Goal: Information Seeking & Learning: Check status

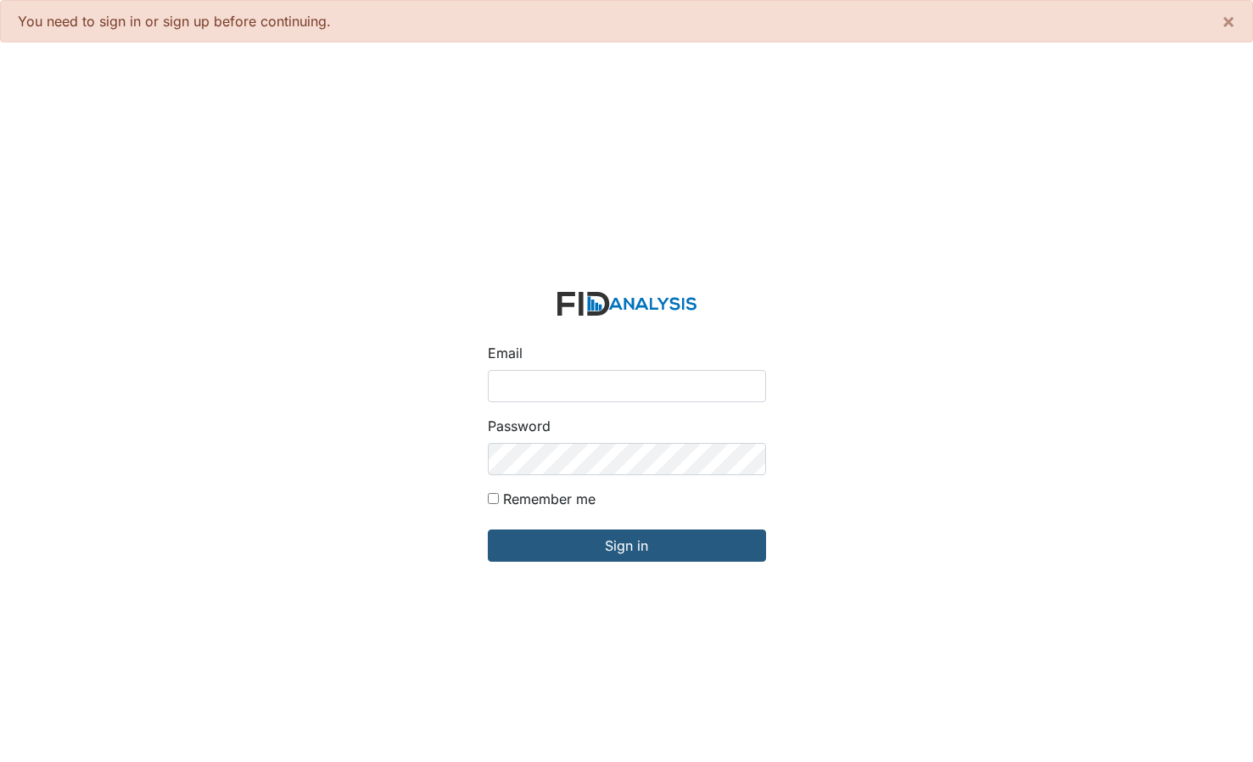
click at [1153, 114] on div "Email Password Remember me Sign in" at bounding box center [626, 437] width 1253 height 762
click at [1225, 25] on span "×" at bounding box center [1228, 20] width 14 height 25
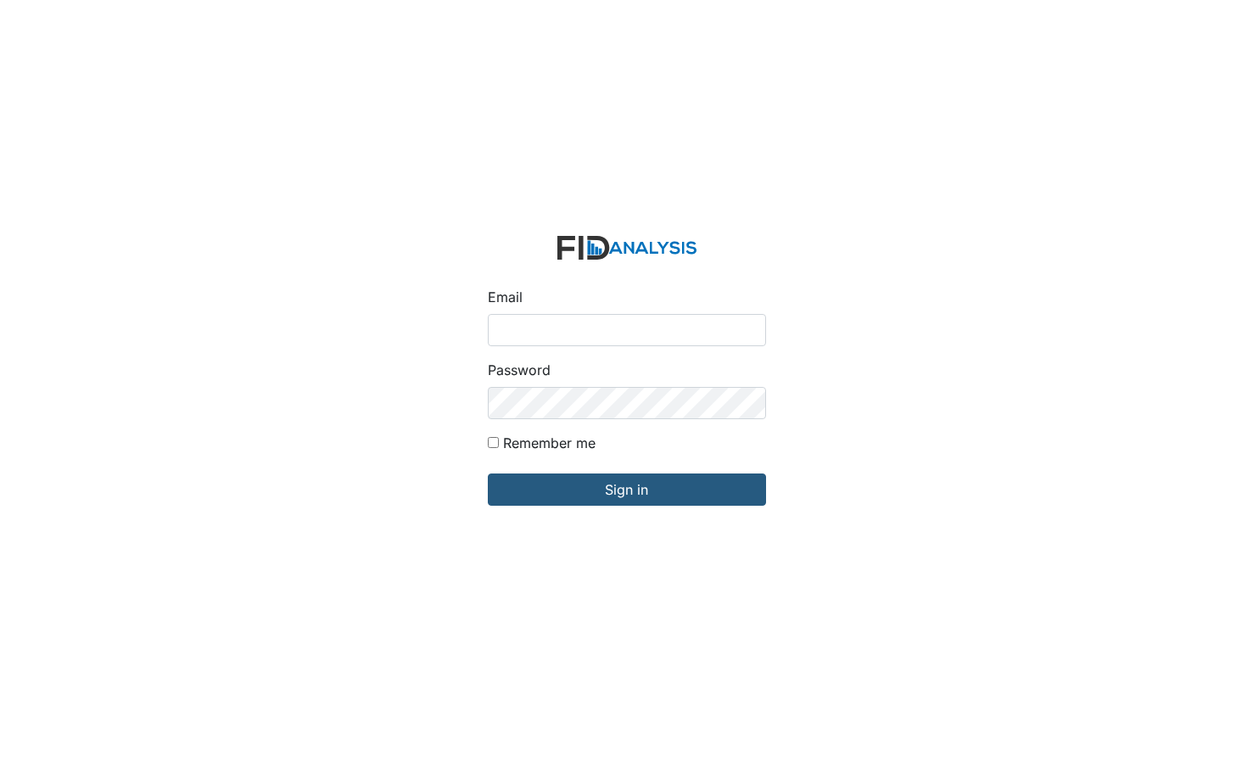
type input "[PERSON_NAME][EMAIL_ADDRESS][DOMAIN_NAME]"
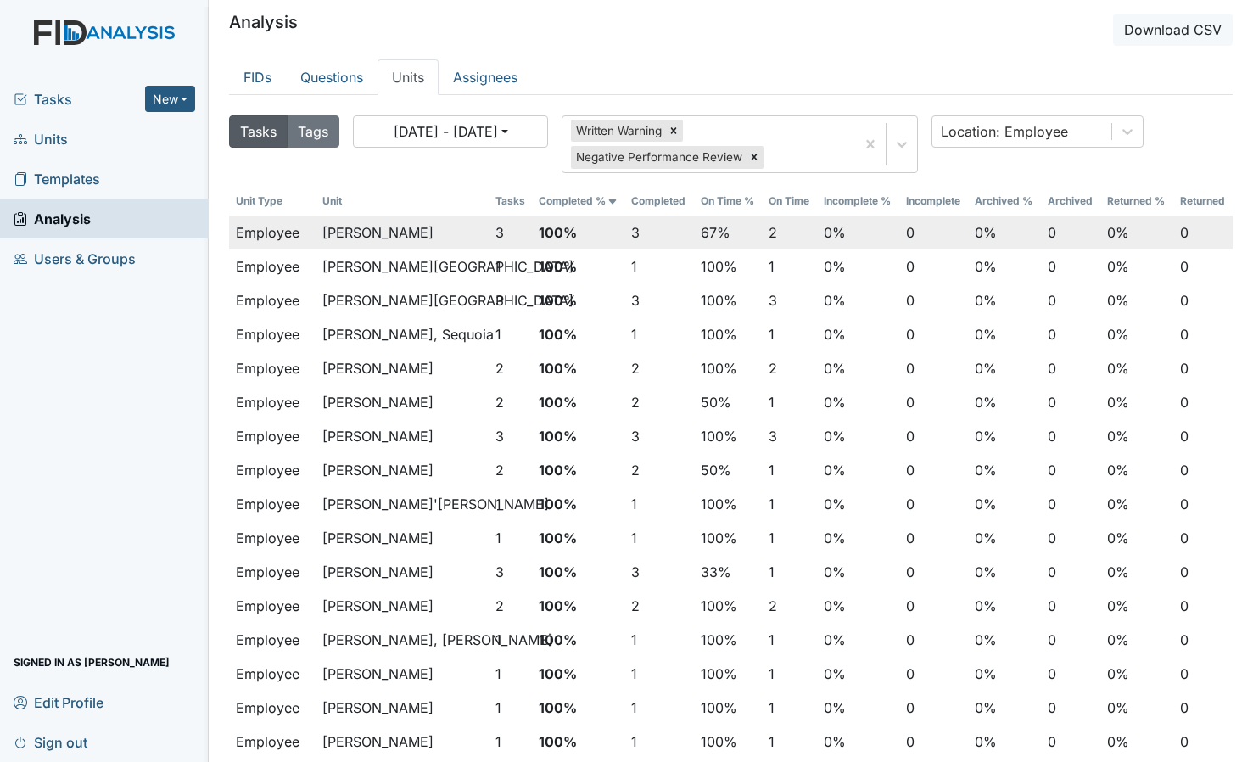
click at [462, 236] on td "Hockaday, Malika" at bounding box center [401, 232] width 173 height 34
click at [500, 233] on button "3" at bounding box center [499, 232] width 8 height 20
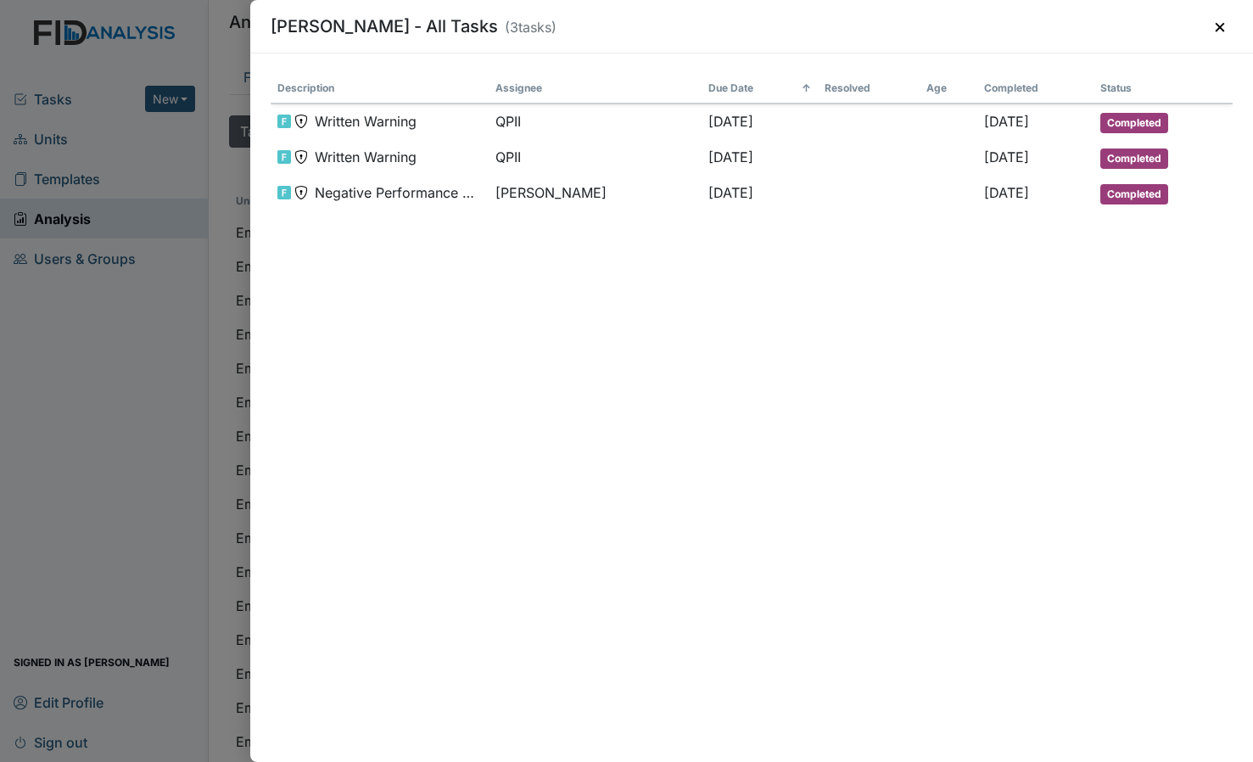
click at [142, 301] on div "Hockaday, Malika - All Tasks ( 3 tasks) × Description Assignee Due Date ↑ Resol…" at bounding box center [626, 381] width 1253 height 762
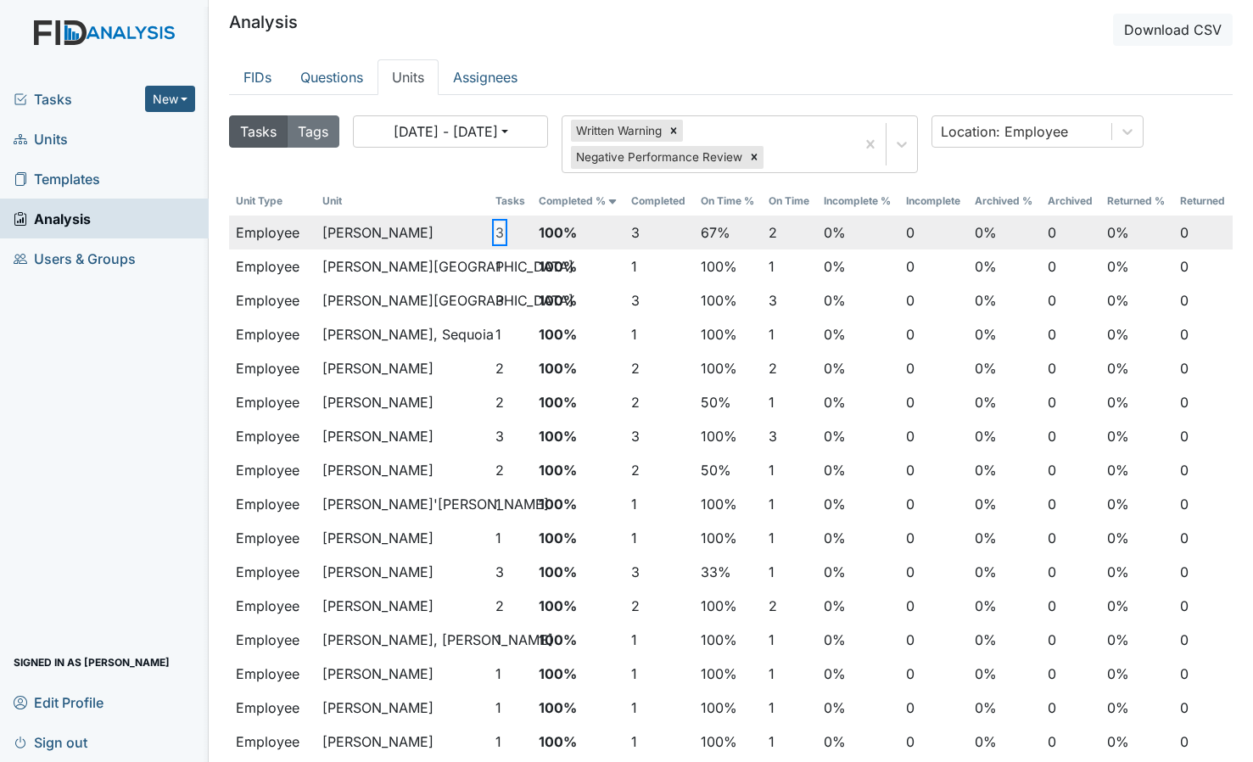
click at [499, 238] on button "3" at bounding box center [499, 232] width 8 height 20
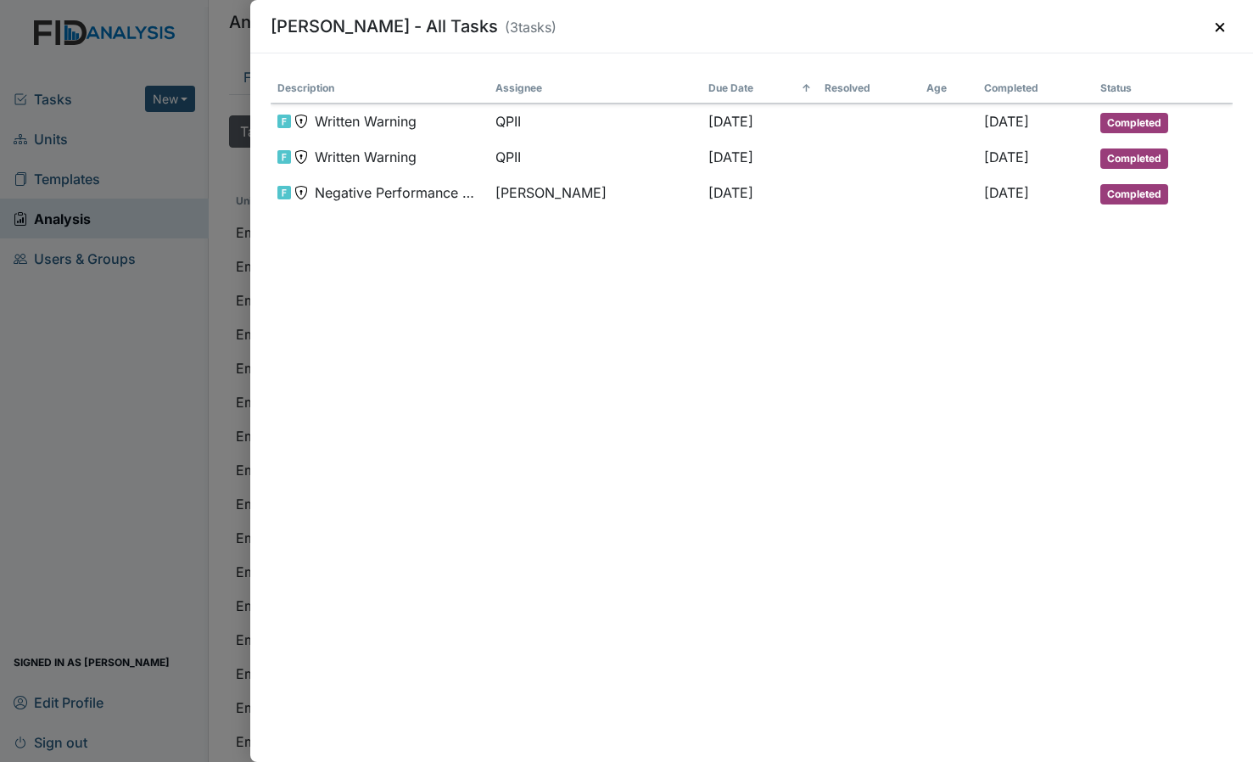
click at [198, 344] on div "Hockaday, Malika - All Tasks ( 3 tasks) × Description Assignee Due Date ↑ Resol…" at bounding box center [626, 381] width 1253 height 762
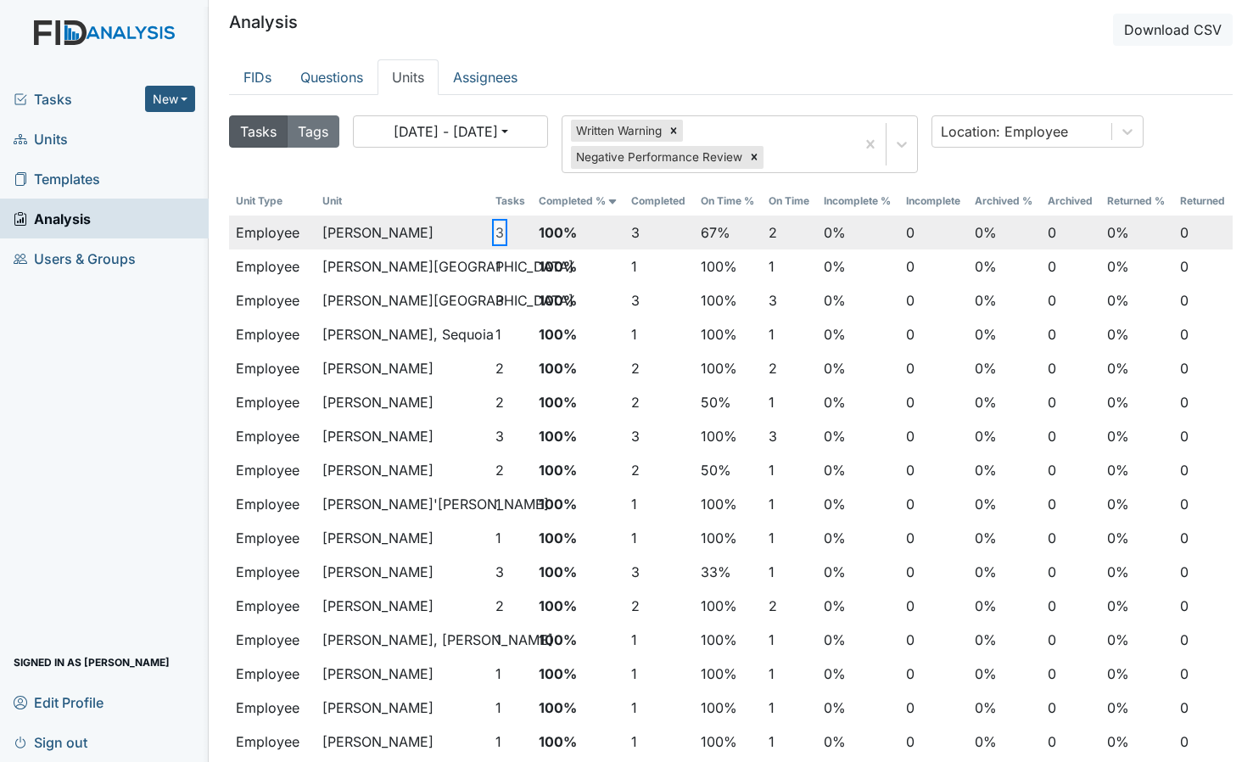
click at [498, 230] on button "3" at bounding box center [499, 232] width 8 height 20
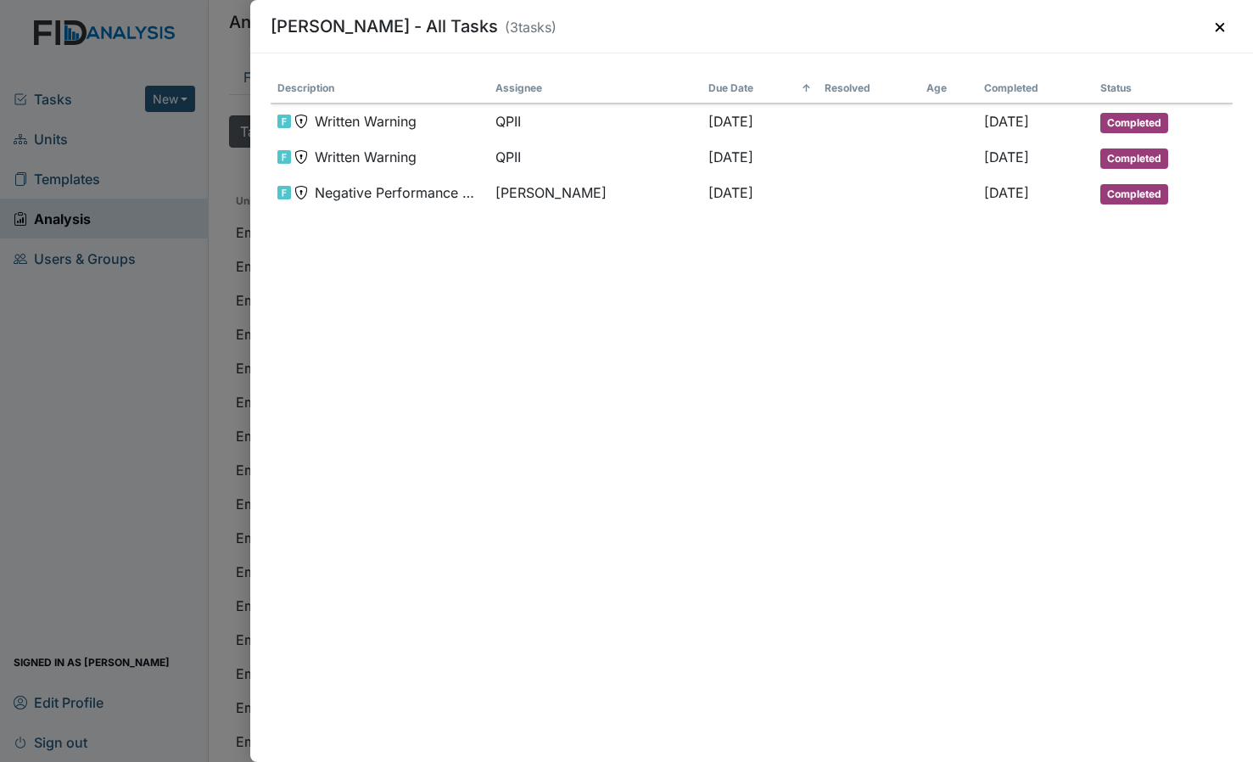
click at [211, 346] on div "Hockaday, Malika - All Tasks ( 3 tasks) × Description Assignee Due Date ↑ Resol…" at bounding box center [626, 381] width 1253 height 762
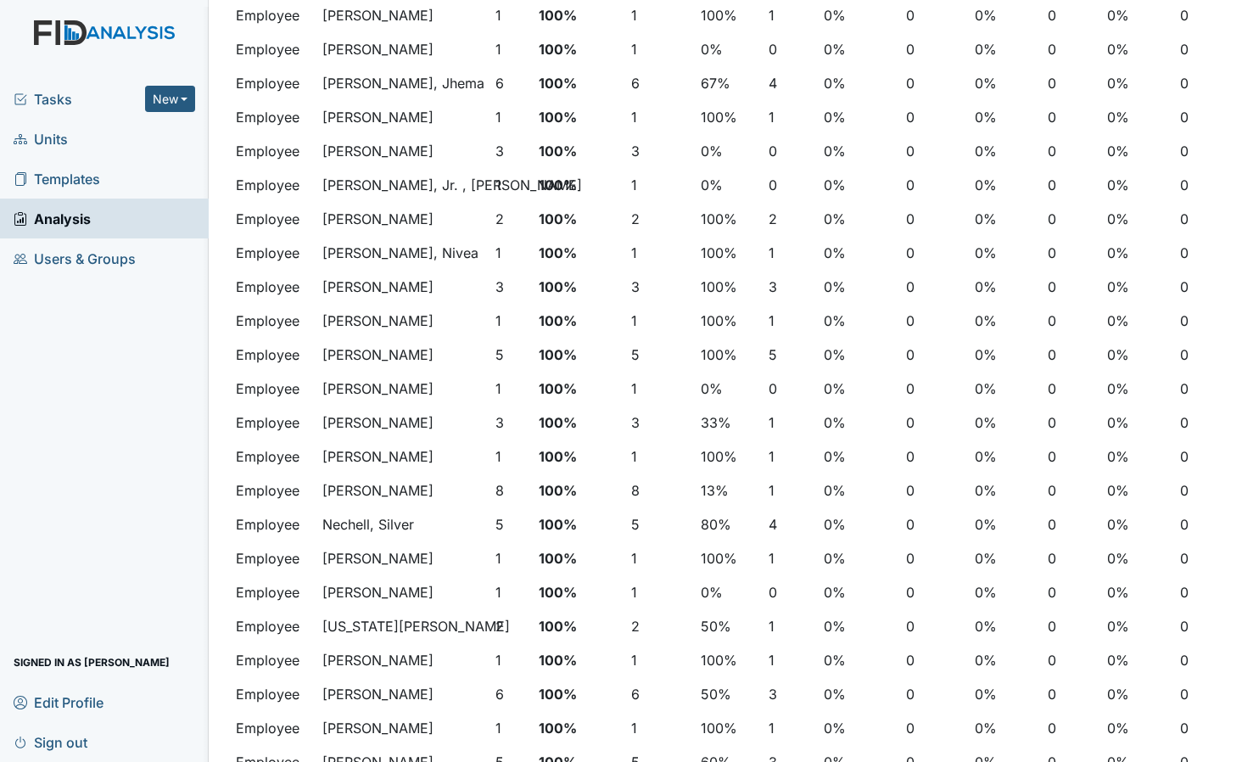
scroll to position [1209, 0]
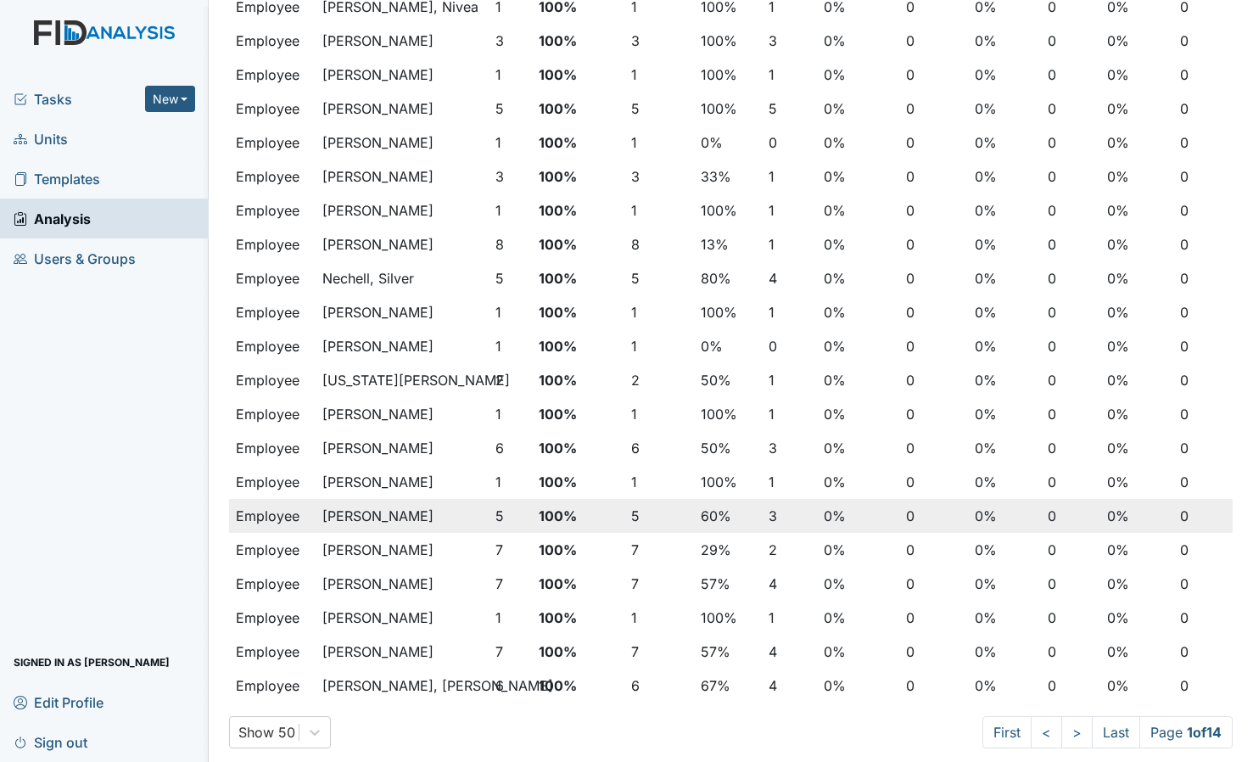
click at [502, 518] on td "5" at bounding box center [510, 516] width 44 height 34
click at [497, 516] on button "5" at bounding box center [499, 515] width 8 height 20
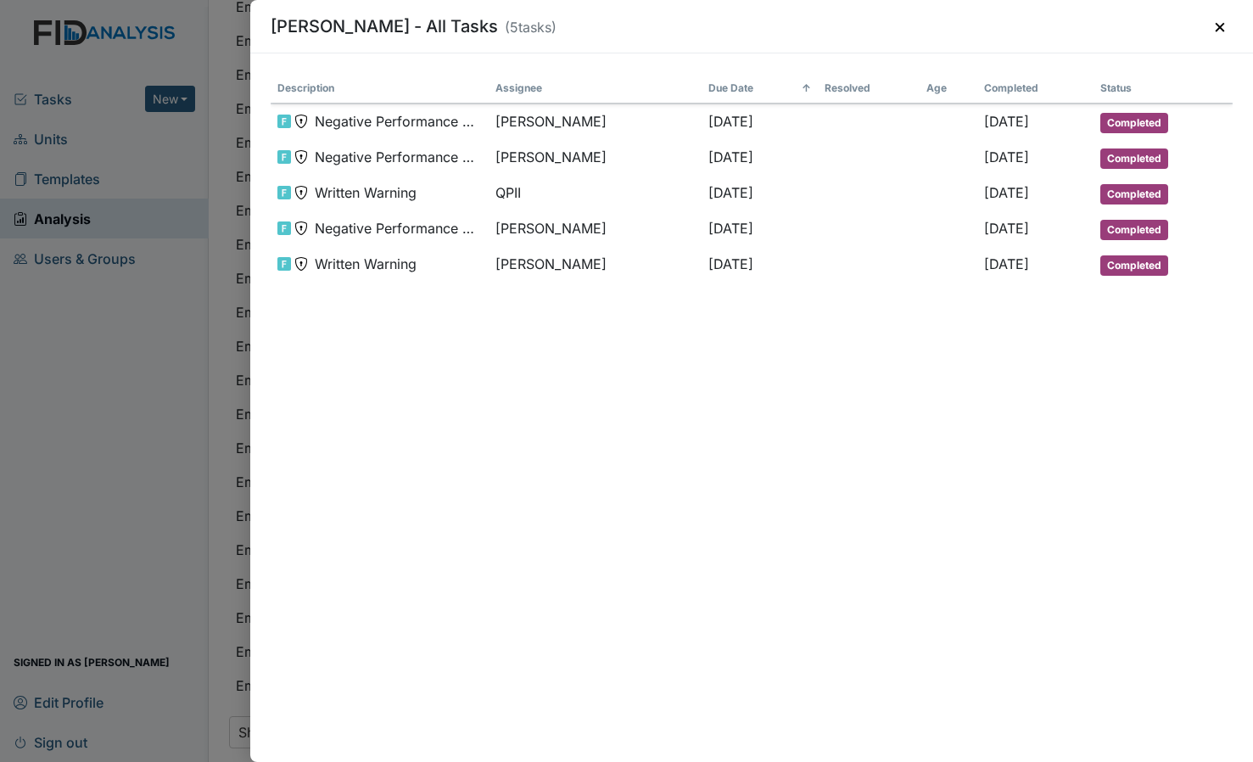
click at [146, 329] on div "Waltman, Sharlene - All Tasks ( 5 tasks) × Description Assignee Due Date ↑ Reso…" at bounding box center [626, 381] width 1253 height 762
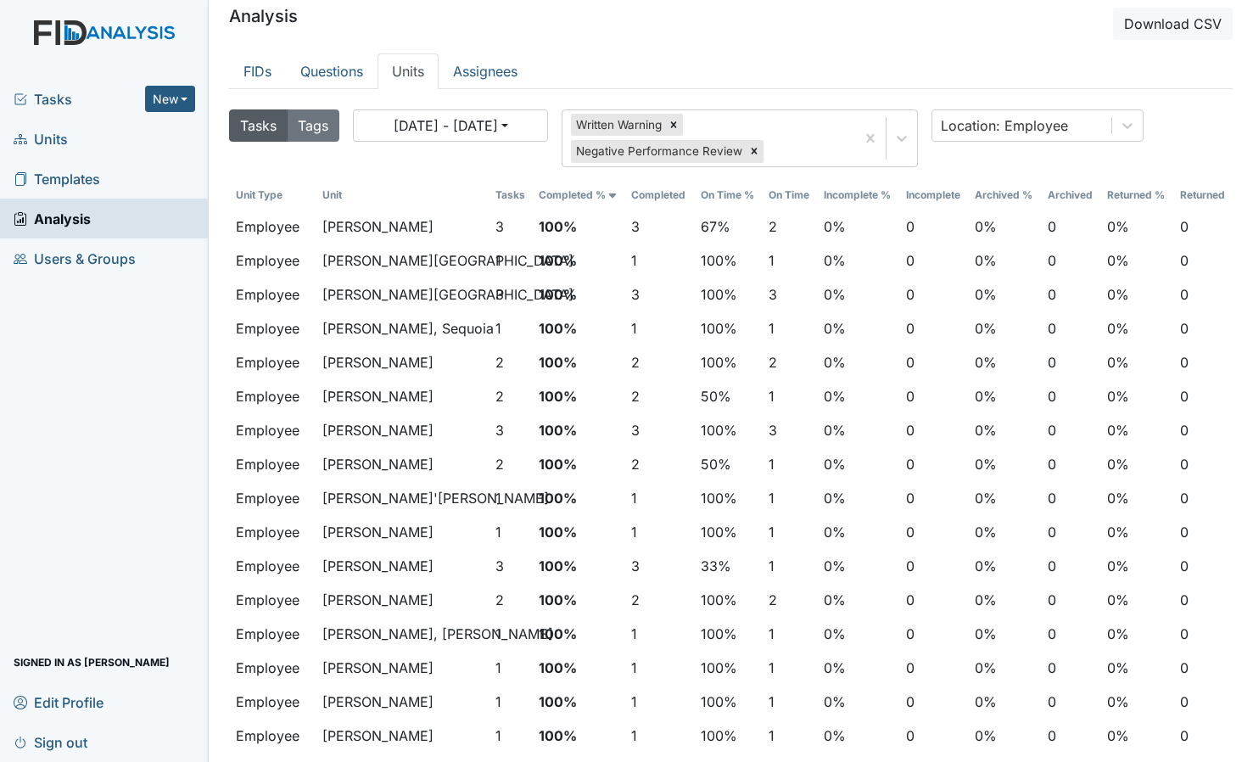
scroll to position [0, 0]
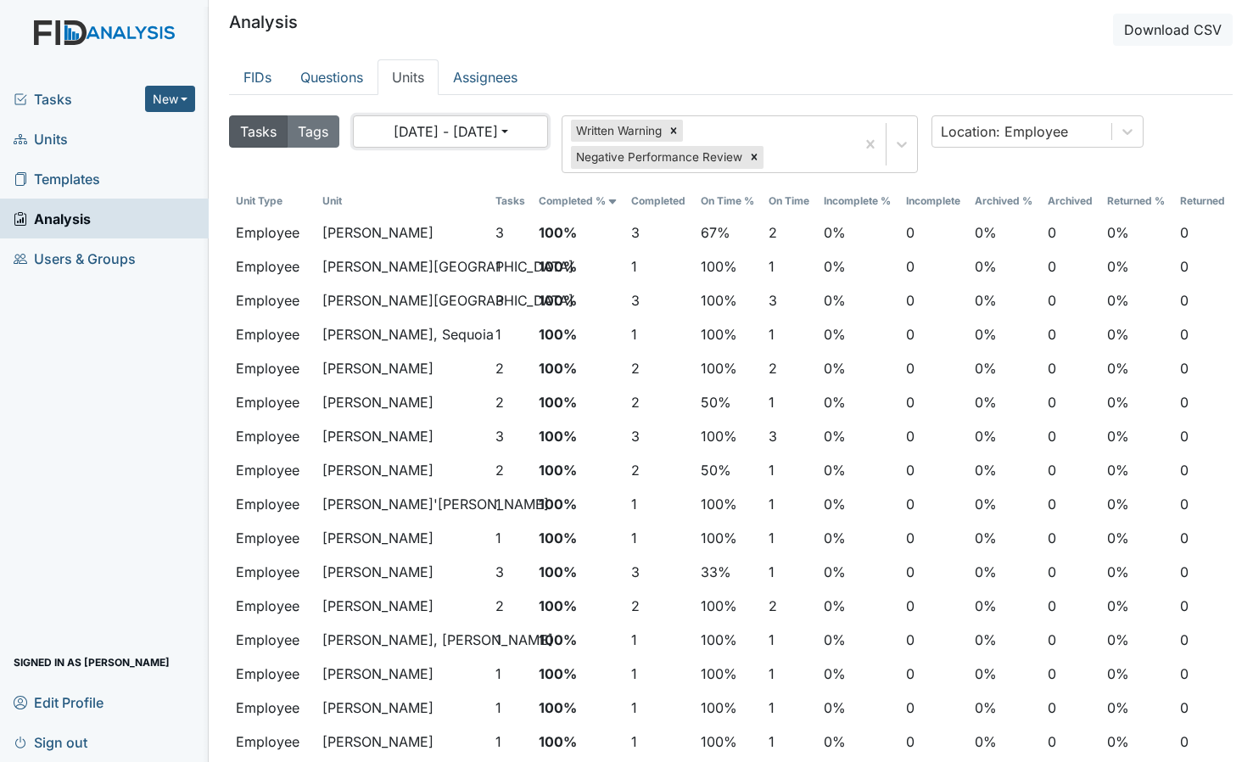
click at [516, 137] on button "08/26/2025 - 09/25/2025" at bounding box center [450, 131] width 195 height 32
select select "7"
select select "2025"
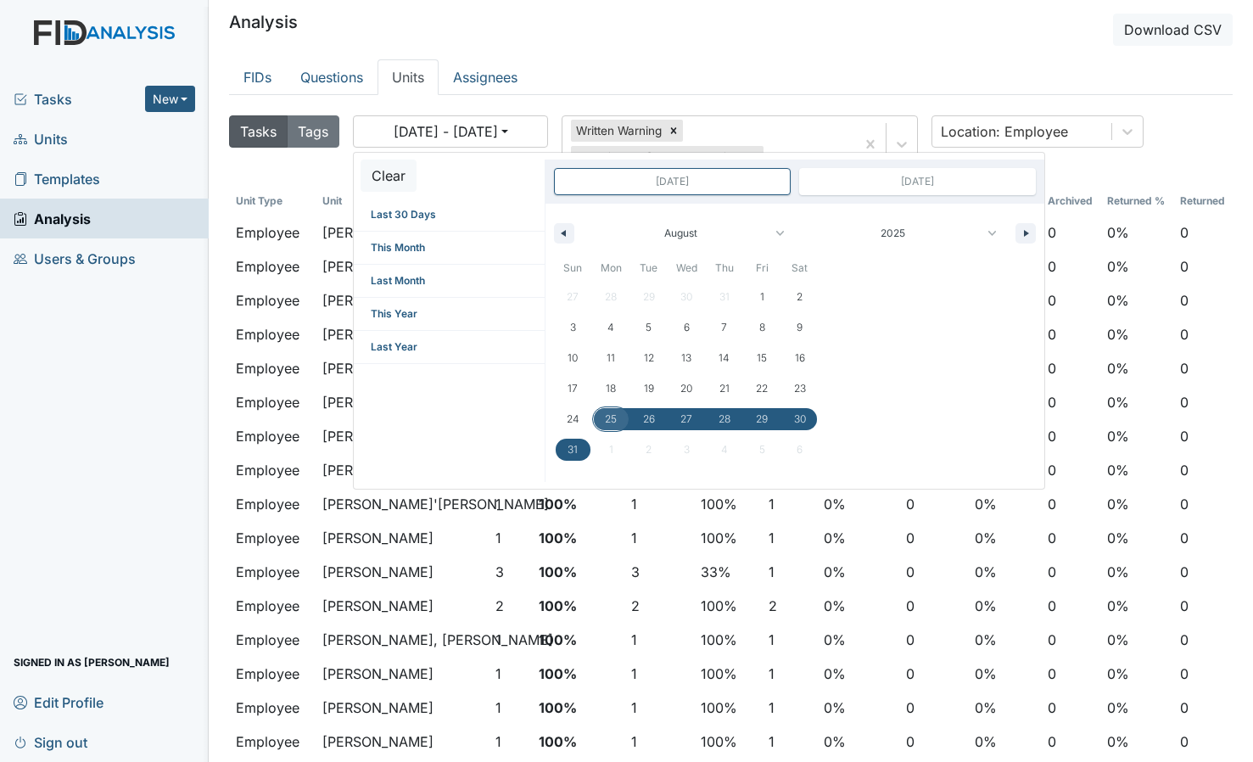
click at [606, 422] on span "25" at bounding box center [611, 419] width 12 height 31
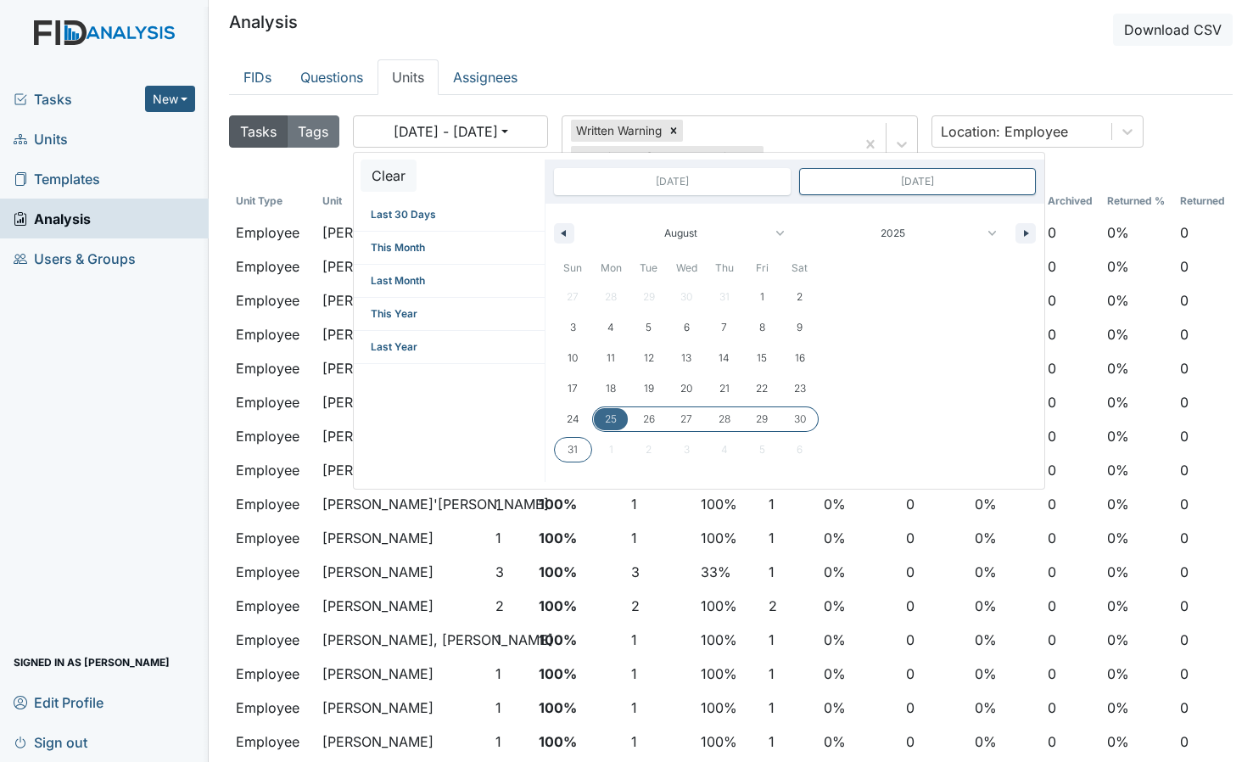
click at [571, 449] on span "31" at bounding box center [572, 449] width 10 height 31
type input "Aug 31, 2025"
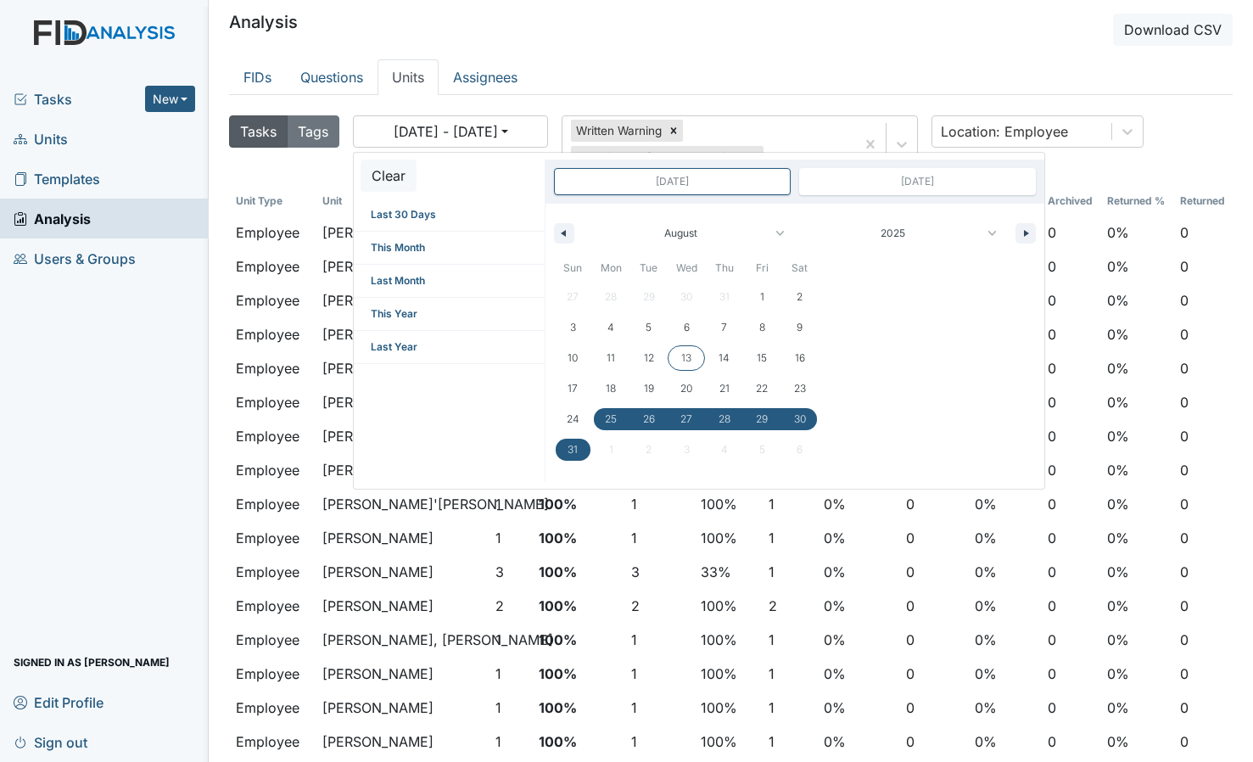
click at [667, 355] on span "12" at bounding box center [648, 358] width 38 height 22
type input "Aug 12, 2025"
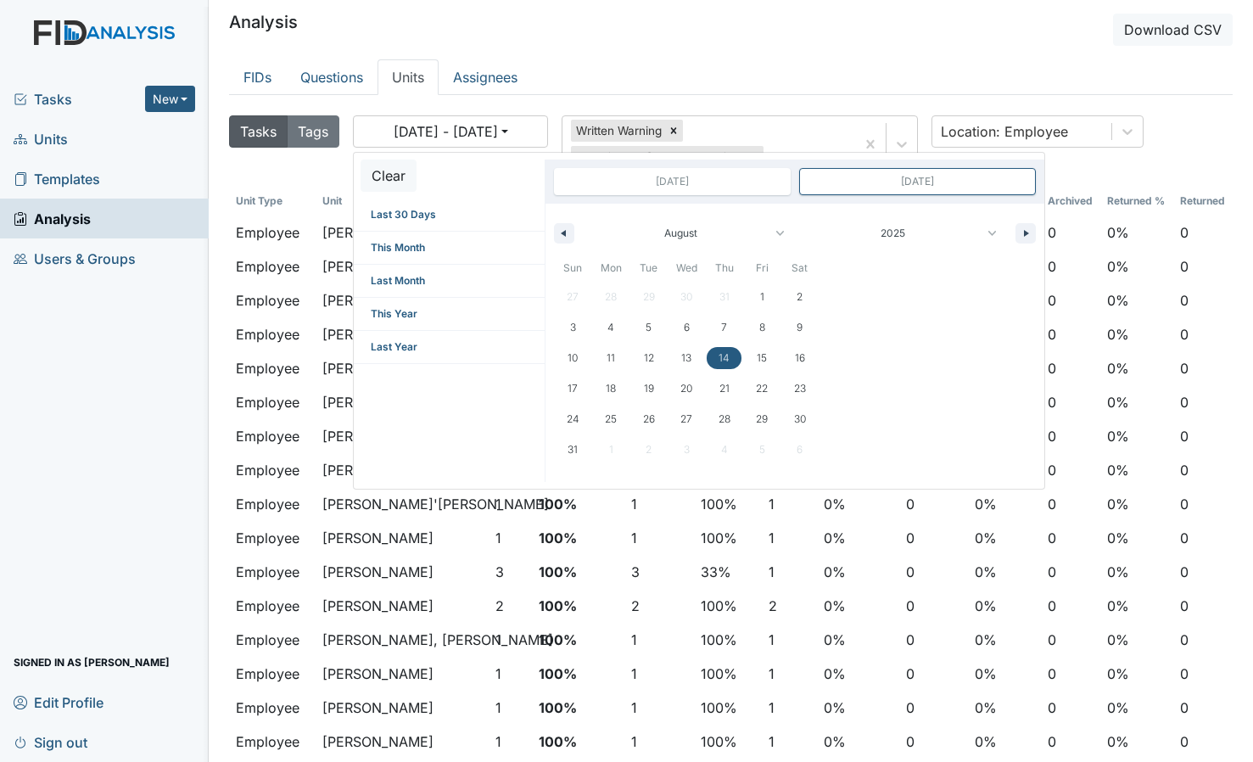
click at [733, 356] on span "14" at bounding box center [724, 358] width 38 height 22
type input "Aug 14, 2025"
click at [1221, 148] on div "08/12/2025 - 08/14/2025 Clear Last 30 Days This Month Last Month This Year Last…" at bounding box center [792, 144] width 879 height 58
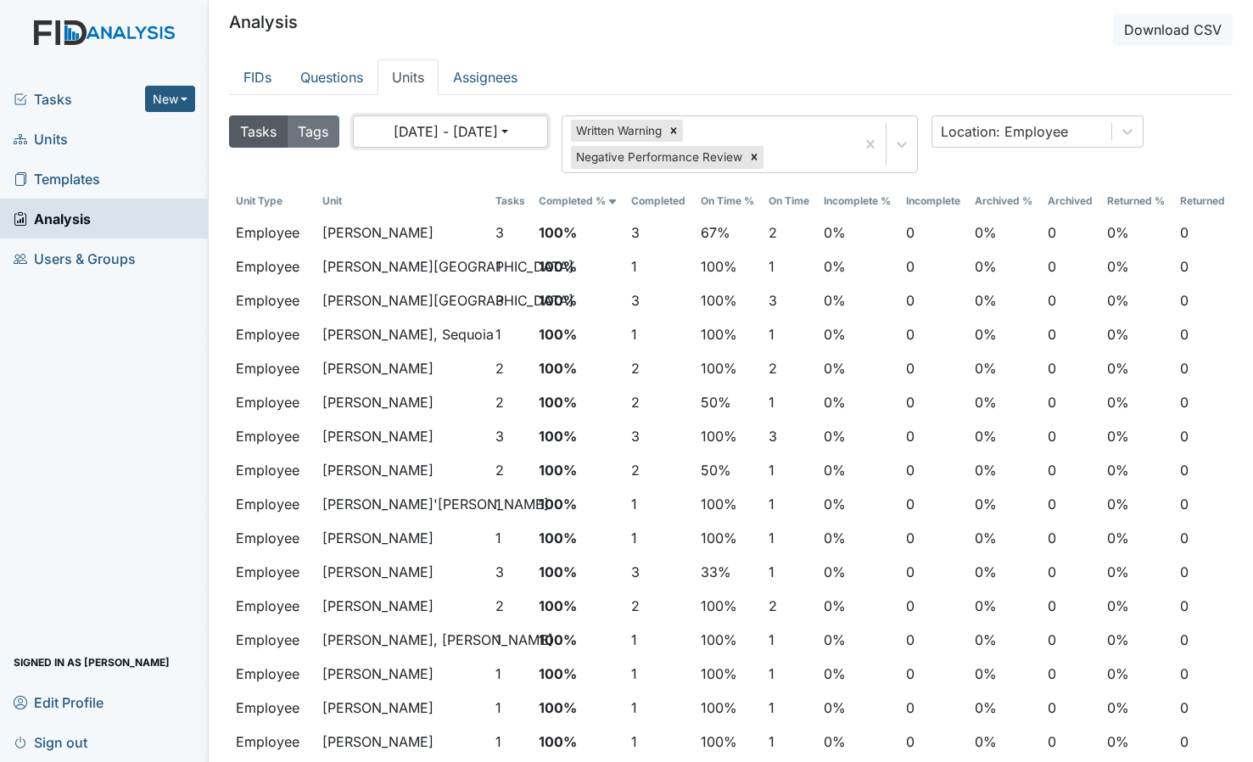
click at [423, 140] on button "08/12/2025 - 08/14/2025" at bounding box center [450, 131] width 195 height 32
click at [311, 139] on button "Tags" at bounding box center [313, 131] width 53 height 32
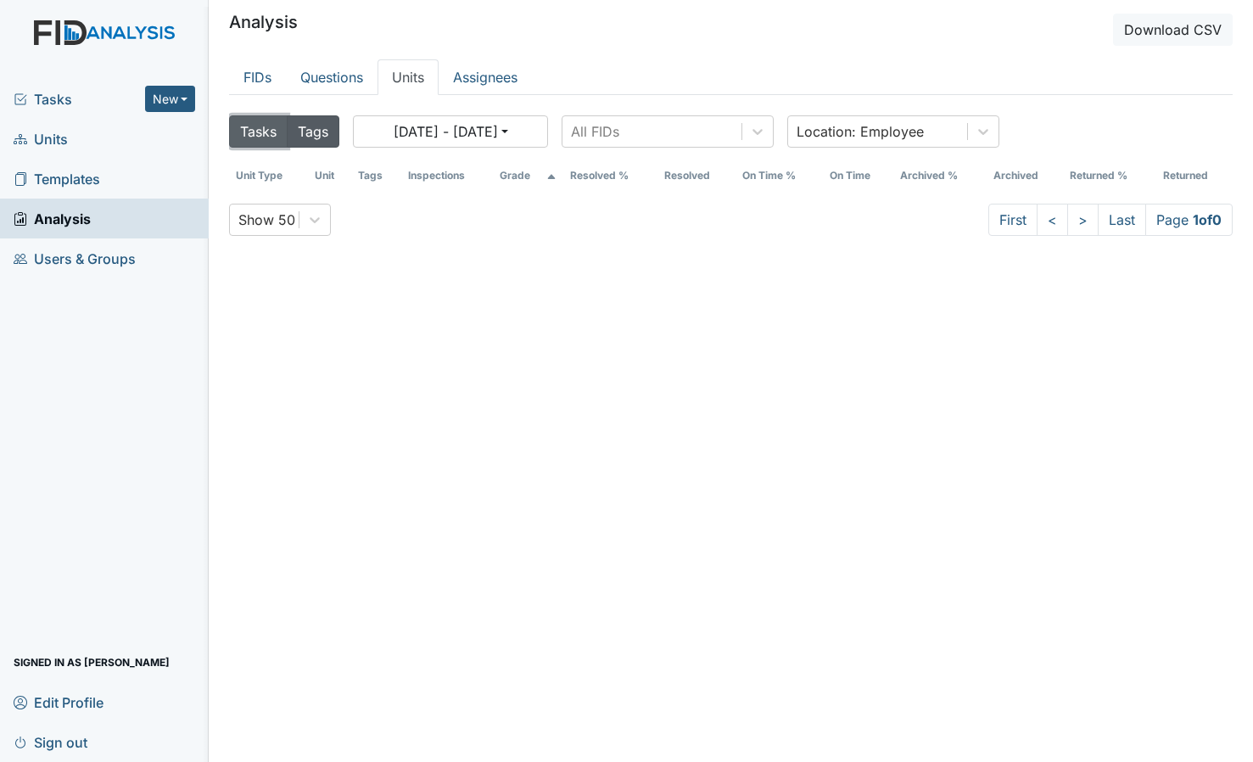
click at [254, 131] on button "Tasks" at bounding box center [258, 131] width 59 height 32
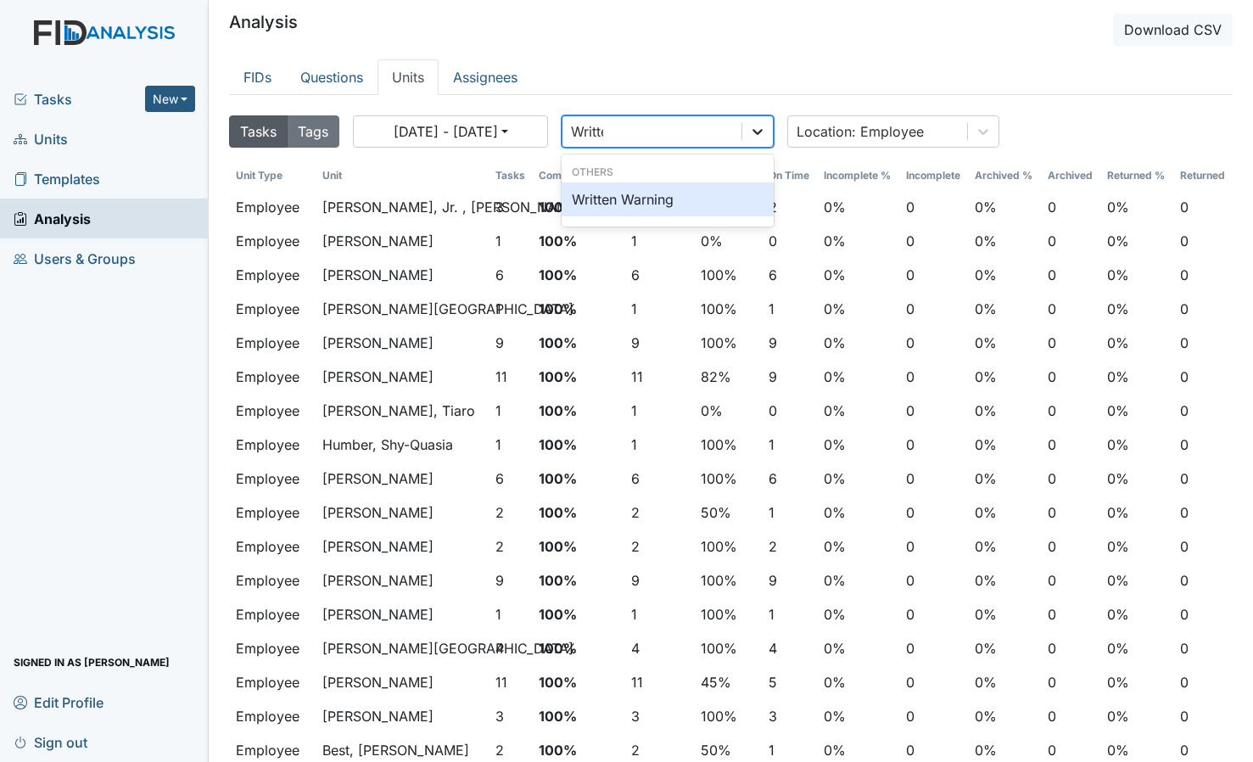
type input "Written"
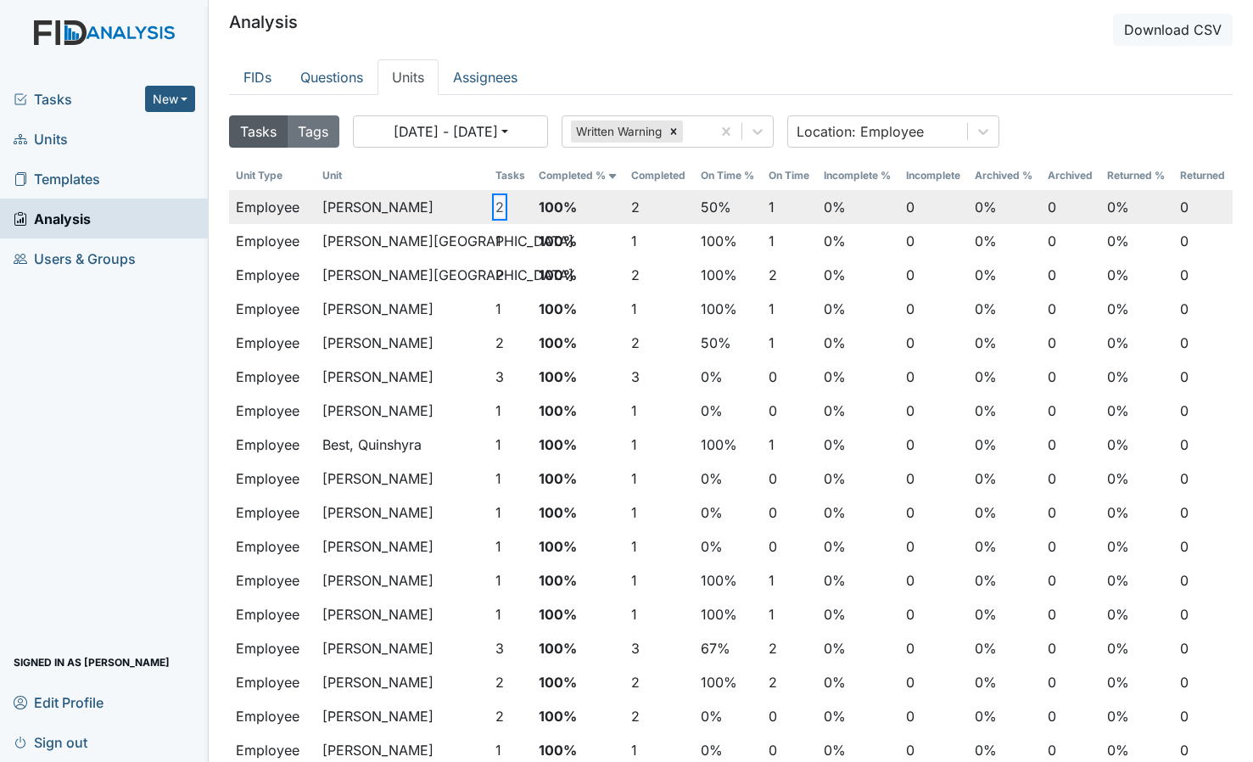
click at [499, 208] on button "2" at bounding box center [499, 207] width 8 height 20
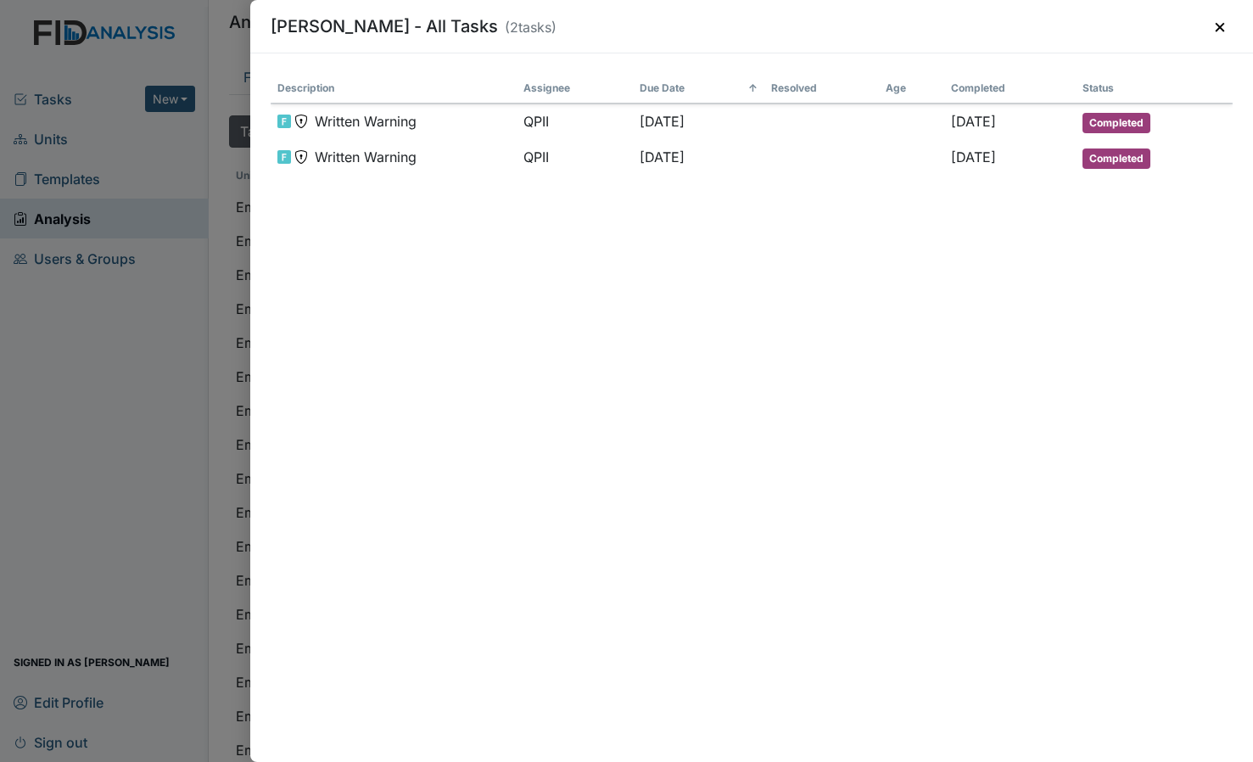
click at [498, 208] on div "Description Assignee Due Date ↑ Resolved Age Completed Status Written Warning Q…" at bounding box center [752, 407] width 962 height 667
click at [161, 346] on div "Hockaday, Malika - All Tasks ( 2 tasks) × Description Assignee Due Date ↑ Resol…" at bounding box center [626, 381] width 1253 height 762
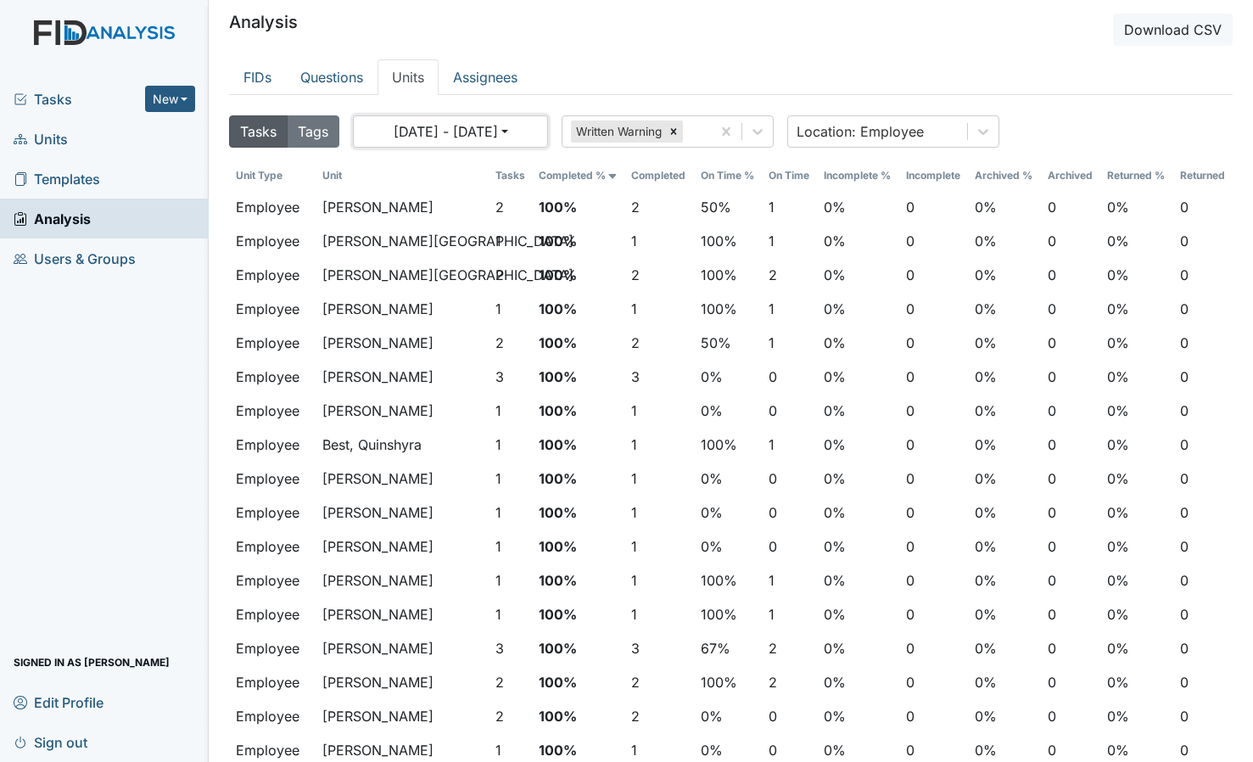
click at [400, 133] on button "08/12/2025 - 08/14/2025" at bounding box center [450, 131] width 195 height 32
select select "7"
select select "2025"
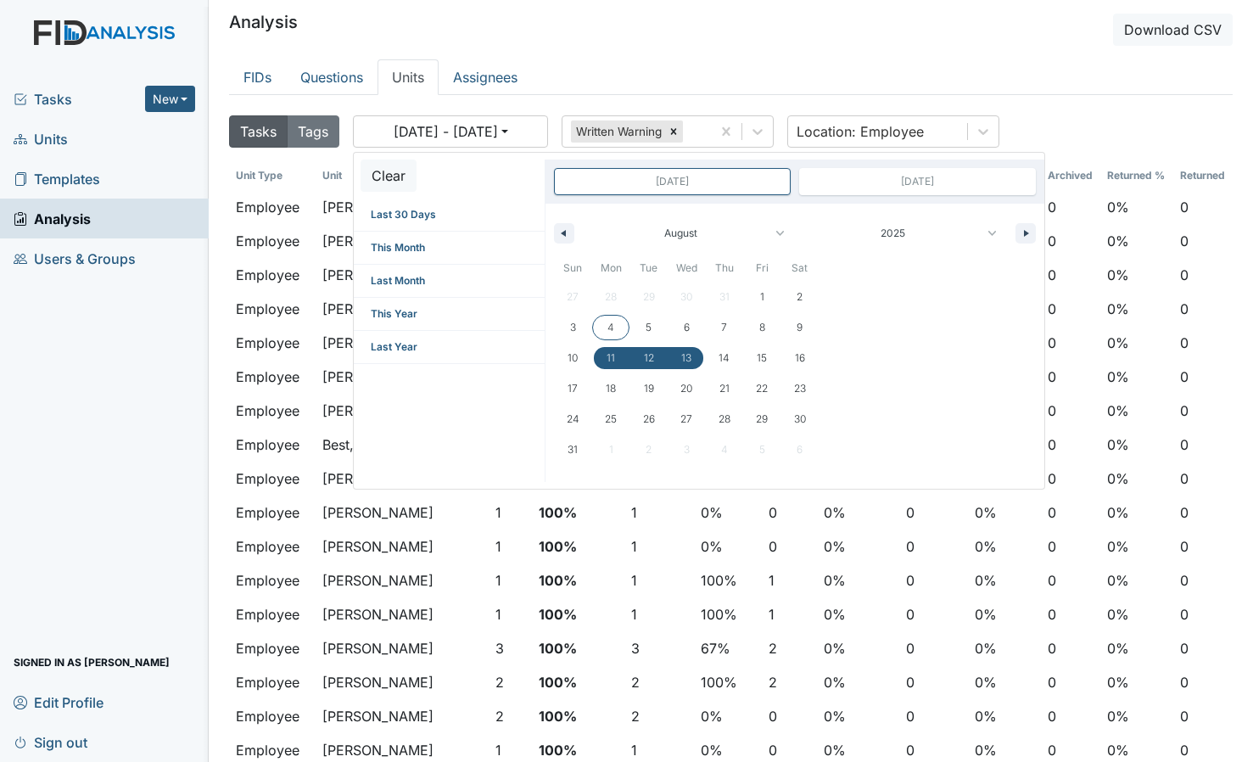
click at [619, 325] on span "4" at bounding box center [611, 327] width 38 height 22
type input "Aug 4, 2025"
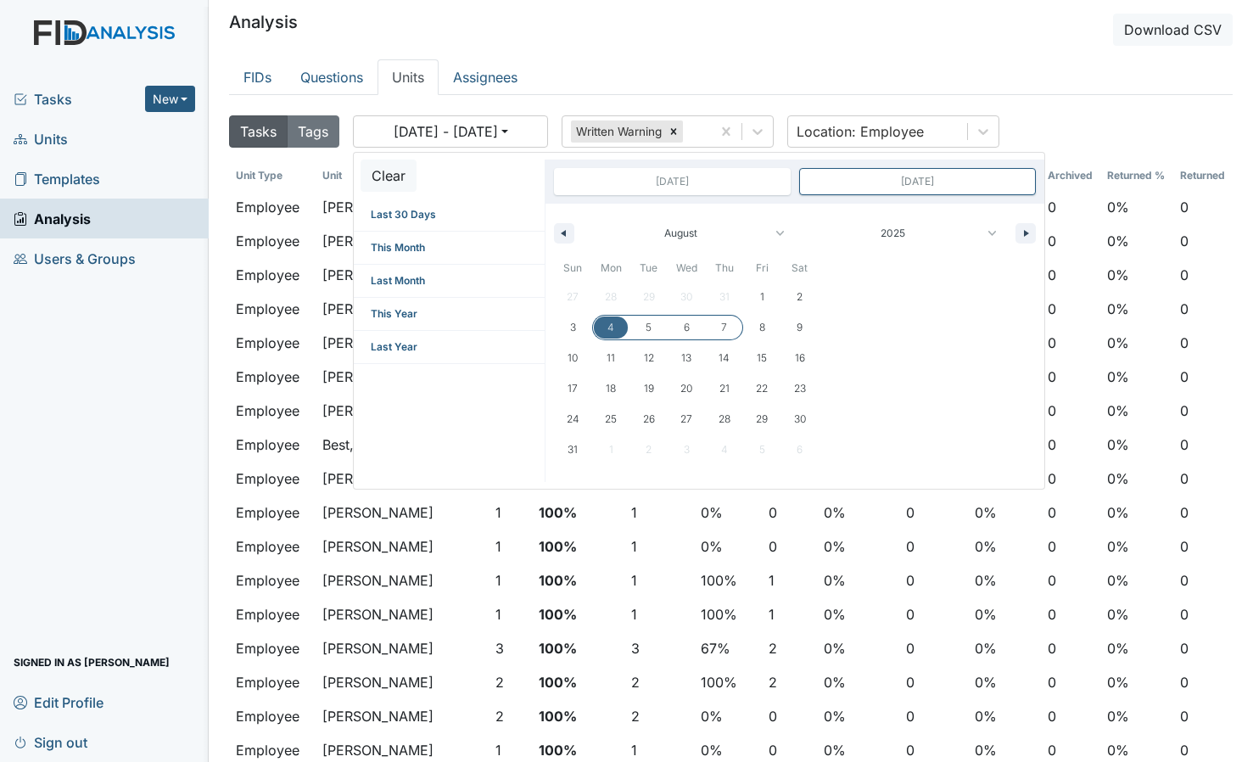
click at [732, 322] on span "7" at bounding box center [724, 327] width 38 height 22
type input "Aug 7, 2025"
click at [687, 324] on span "6" at bounding box center [687, 327] width 6 height 31
type input "Aug 6, 2025"
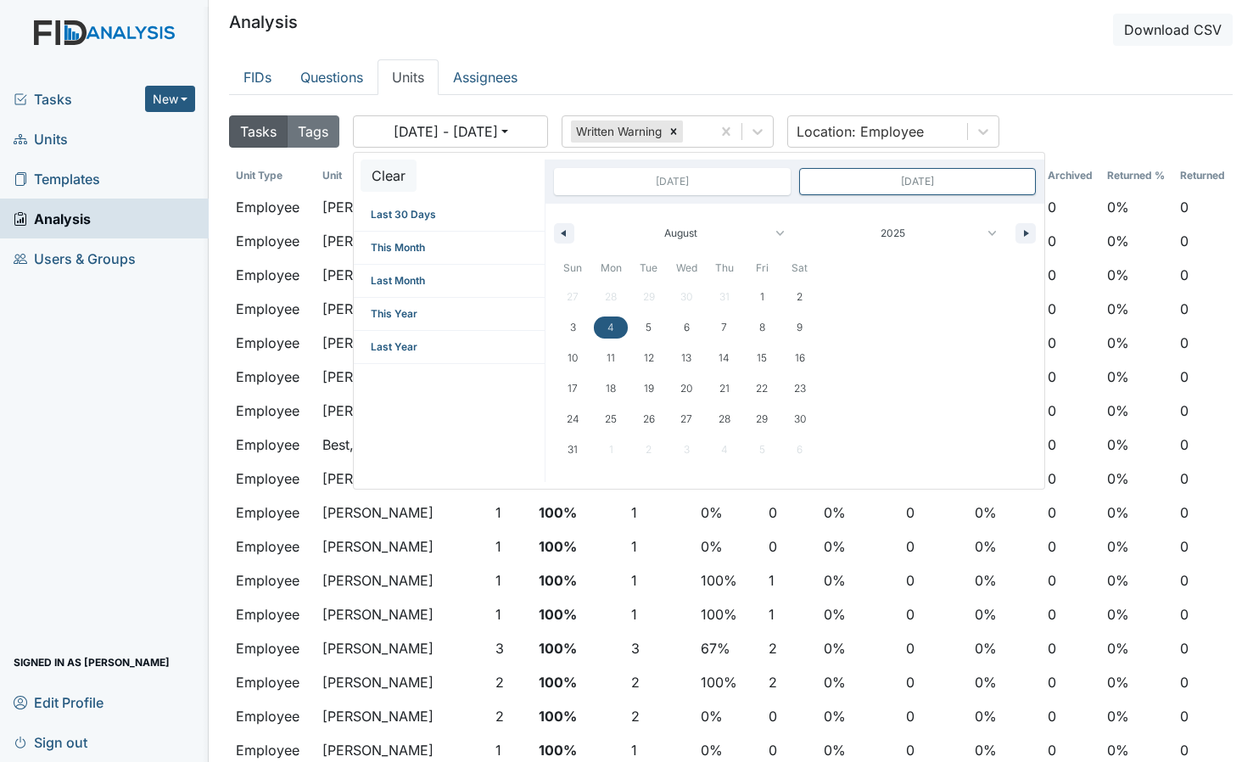
click at [616, 328] on span "4" at bounding box center [611, 327] width 38 height 22
type input "Aug 4, 2025"
click at [679, 130] on icon at bounding box center [673, 132] width 12 height 12
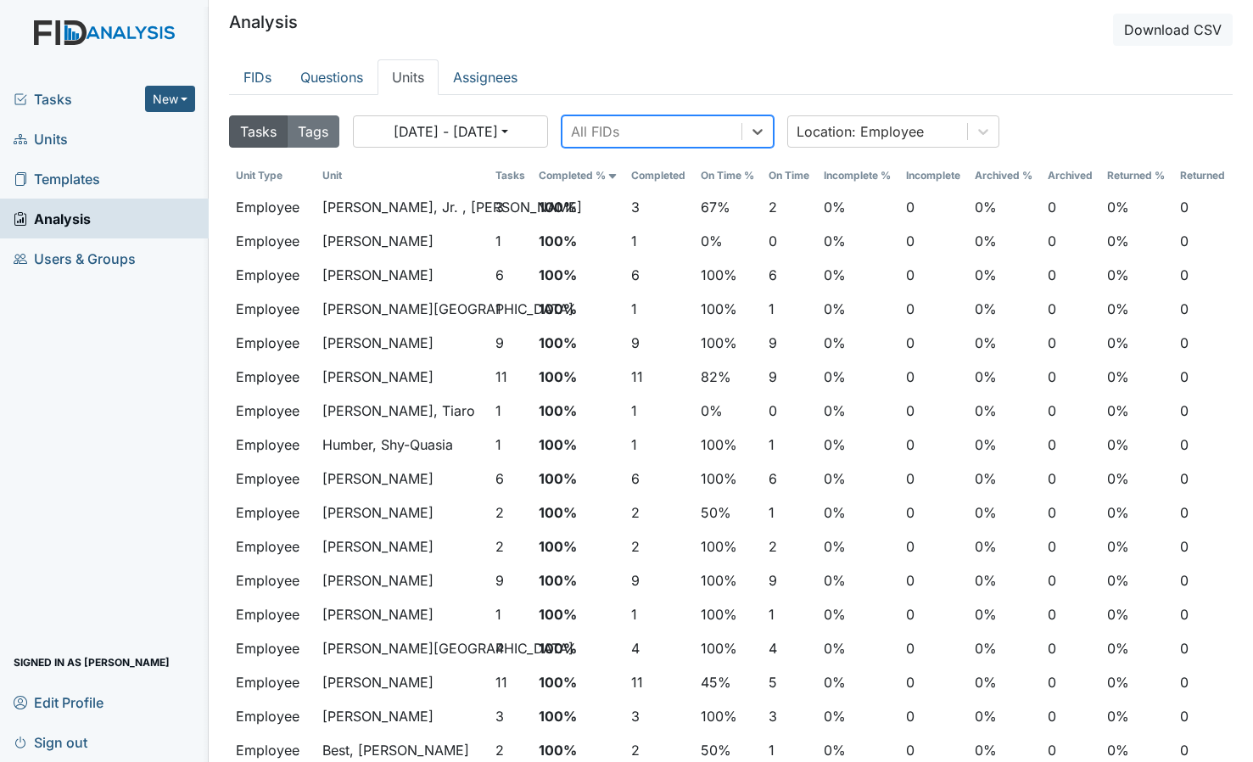
drag, startPoint x: 715, startPoint y: 87, endPoint x: 701, endPoint y: 102, distance: 19.8
click at [715, 87] on ul "FIDs Questions Units Assignees" at bounding box center [730, 77] width 1003 height 36
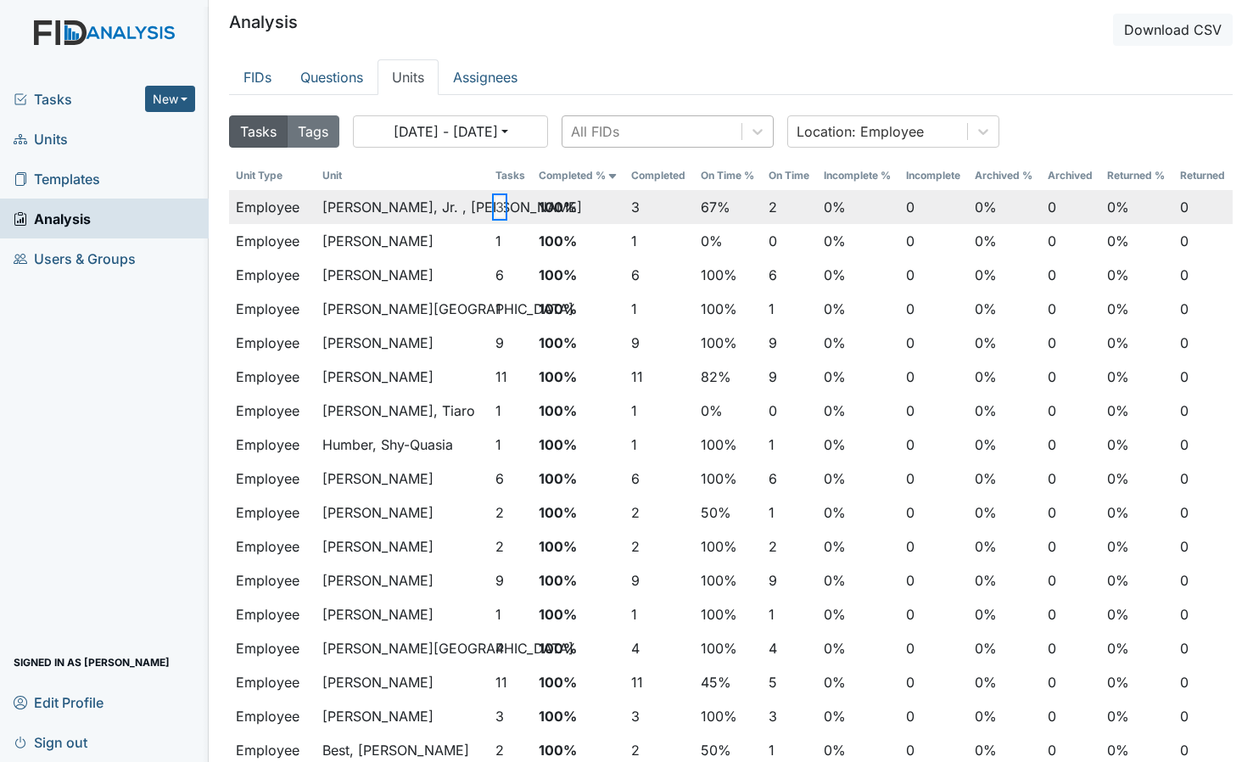
click at [498, 209] on button "3" at bounding box center [499, 207] width 8 height 20
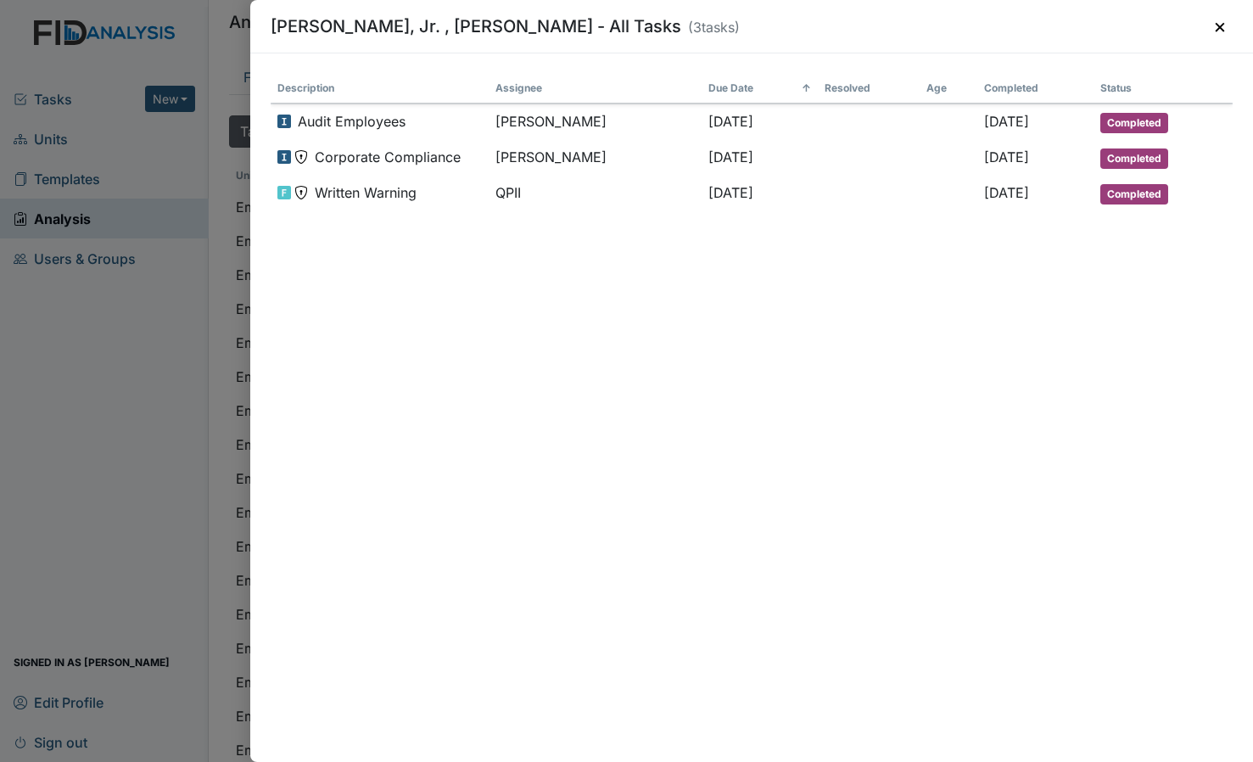
click at [106, 395] on div "[PERSON_NAME], Jr. , [PERSON_NAME] - All Tasks ( 3 tasks) × Description Assigne…" at bounding box center [626, 381] width 1253 height 762
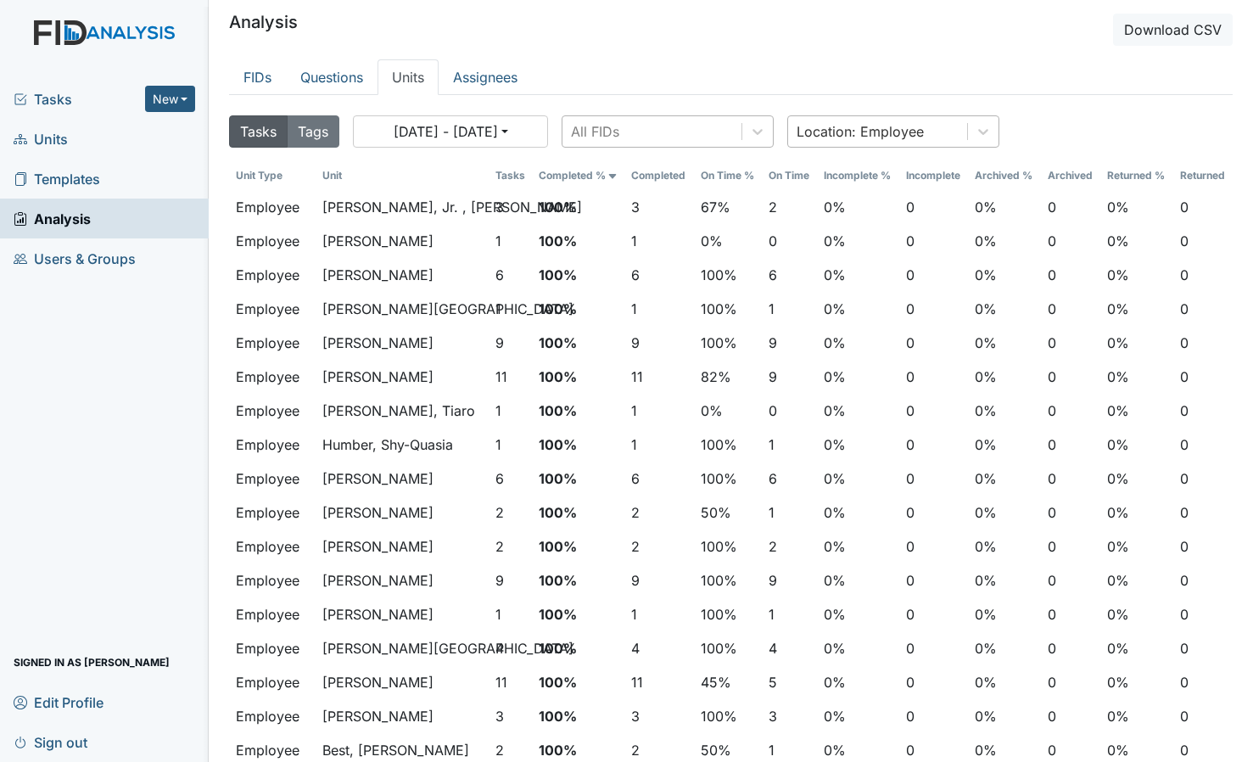
click at [890, 131] on div "Location: Employee" at bounding box center [859, 131] width 127 height 20
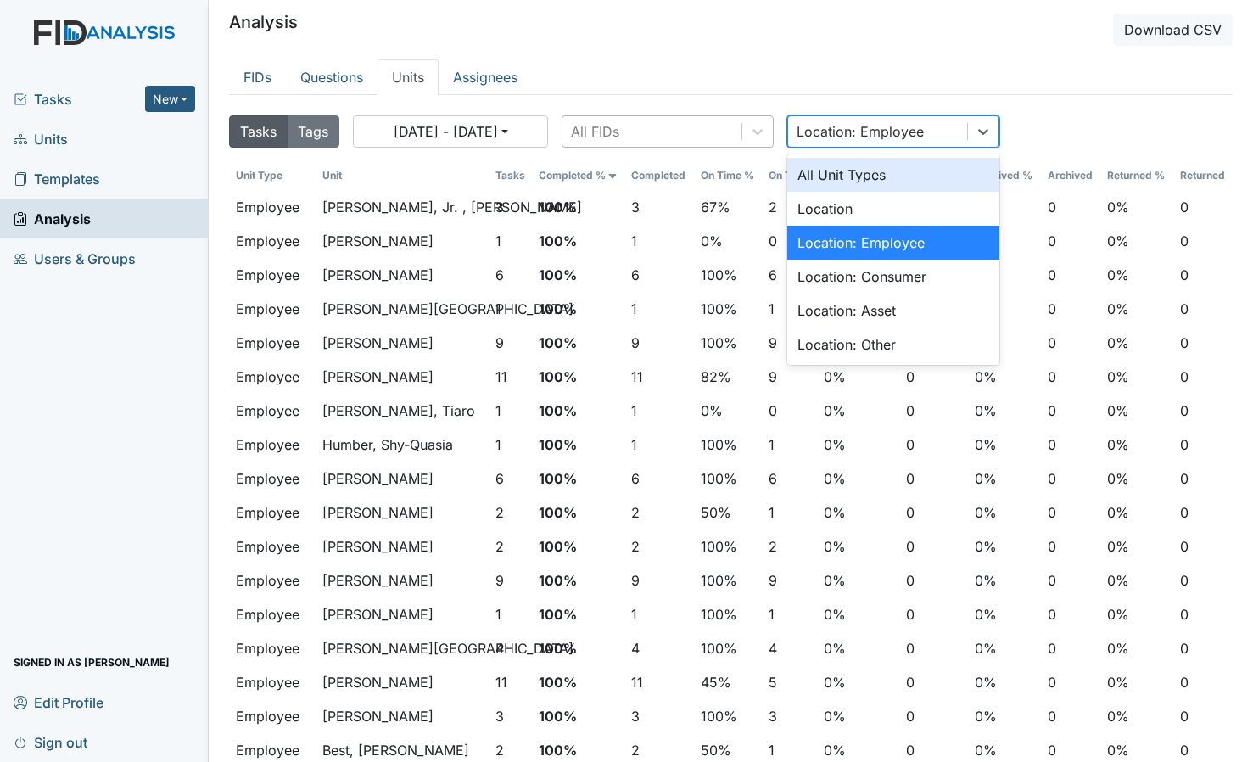
click at [874, 170] on div "All Unit Types" at bounding box center [893, 175] width 212 height 34
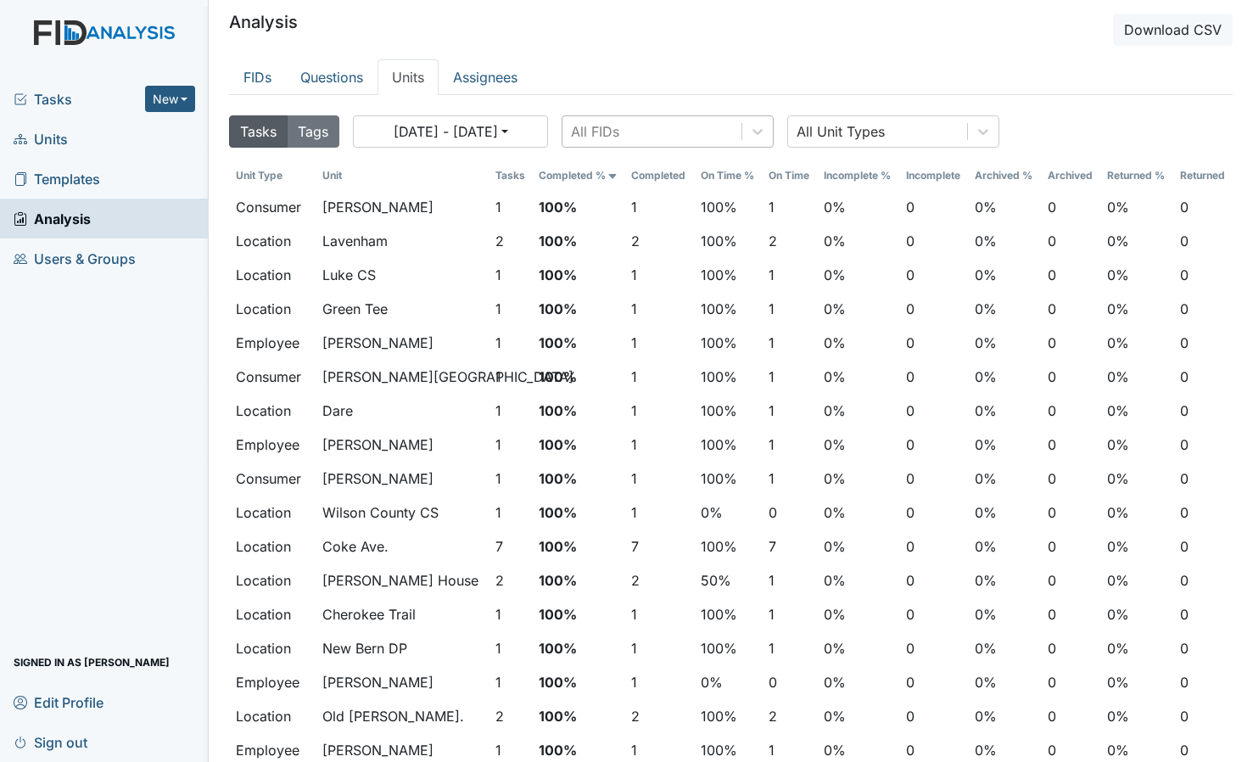
click at [613, 94] on ul "FIDs Questions Units Assignees" at bounding box center [730, 77] width 1003 height 36
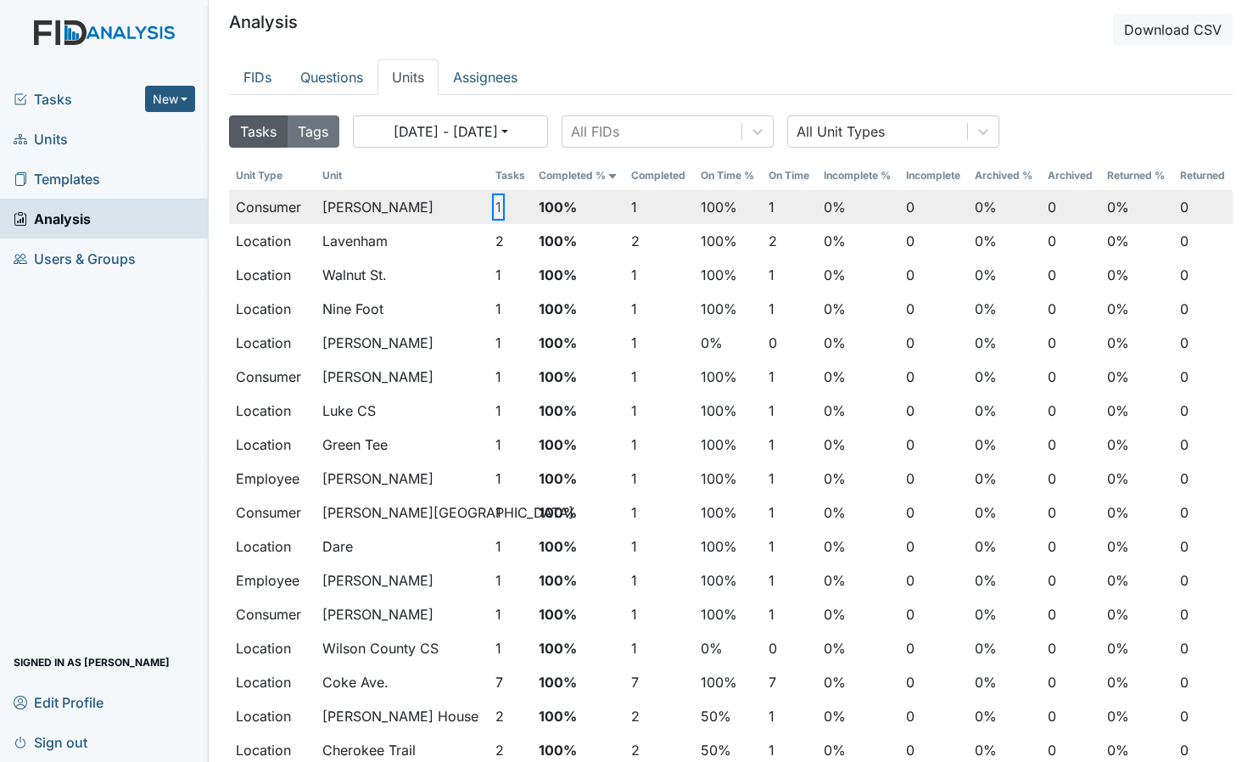
click at [495, 206] on button "1" at bounding box center [498, 207] width 6 height 20
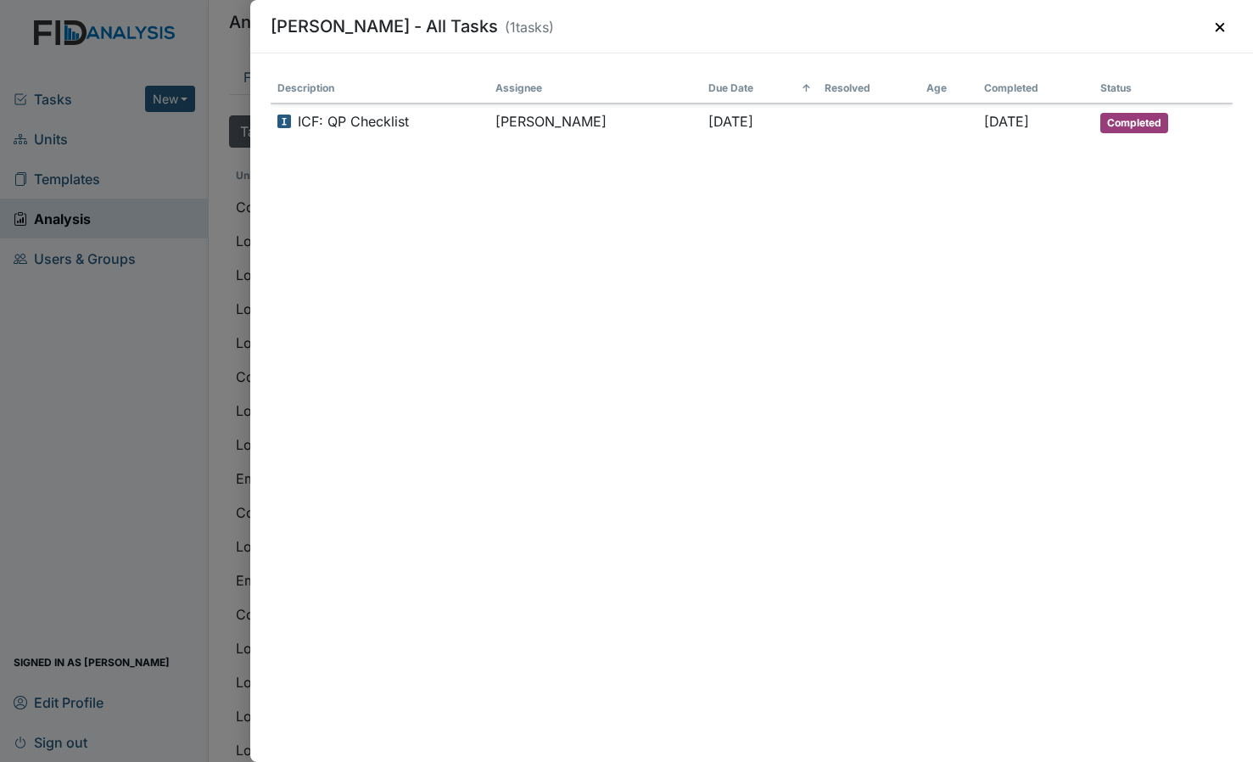
click at [27, 369] on div "[PERSON_NAME] - All Tasks ( 1 tasks) × Description Assignee Due Date ↑ Resolved…" at bounding box center [626, 381] width 1253 height 762
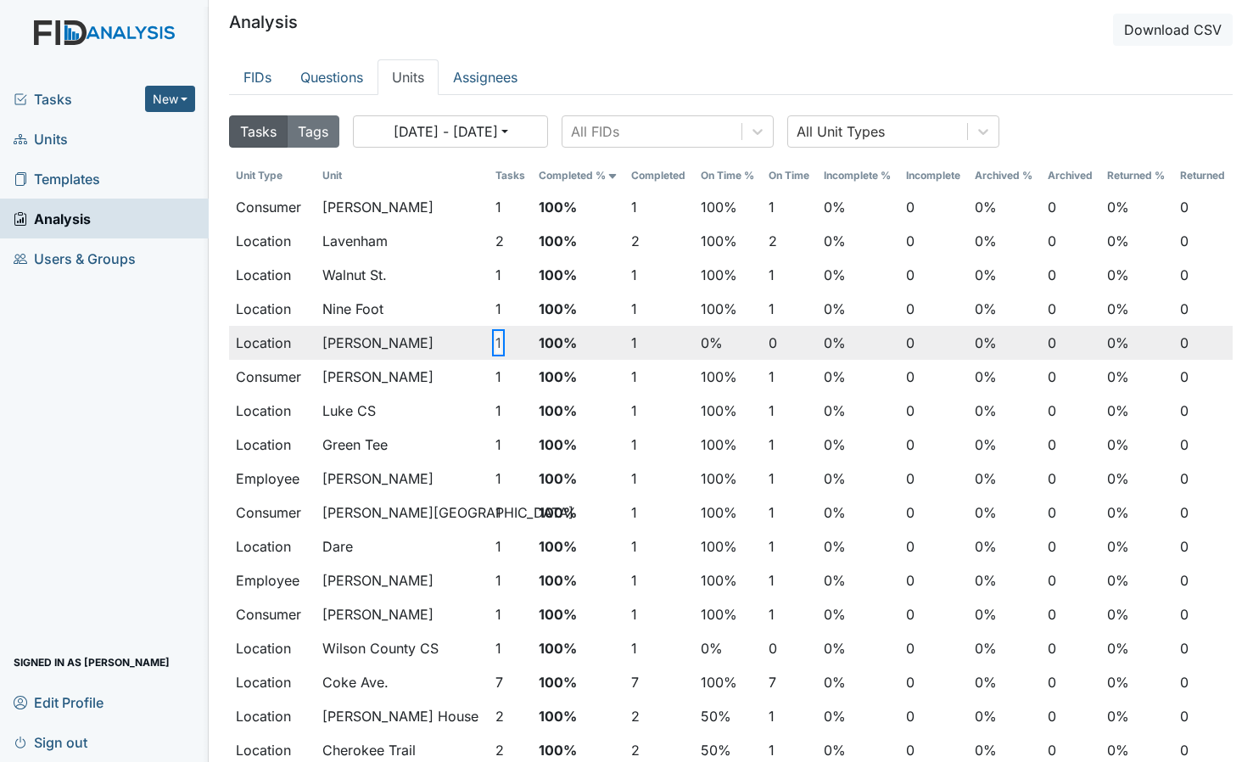
click at [495, 339] on button "1" at bounding box center [498, 342] width 6 height 20
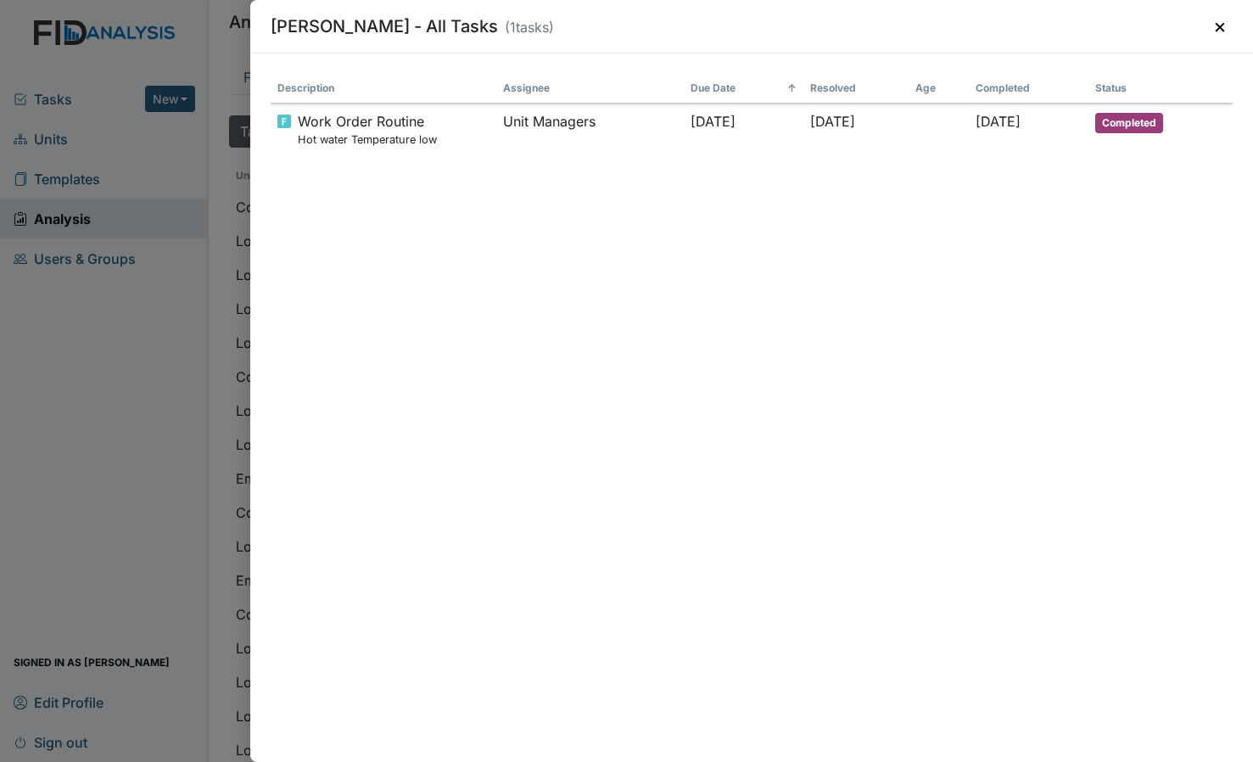
click at [120, 338] on div "[PERSON_NAME] - All Tasks ( 1 tasks) × Description Assignee Due Date ↑ Resolved…" at bounding box center [626, 381] width 1253 height 762
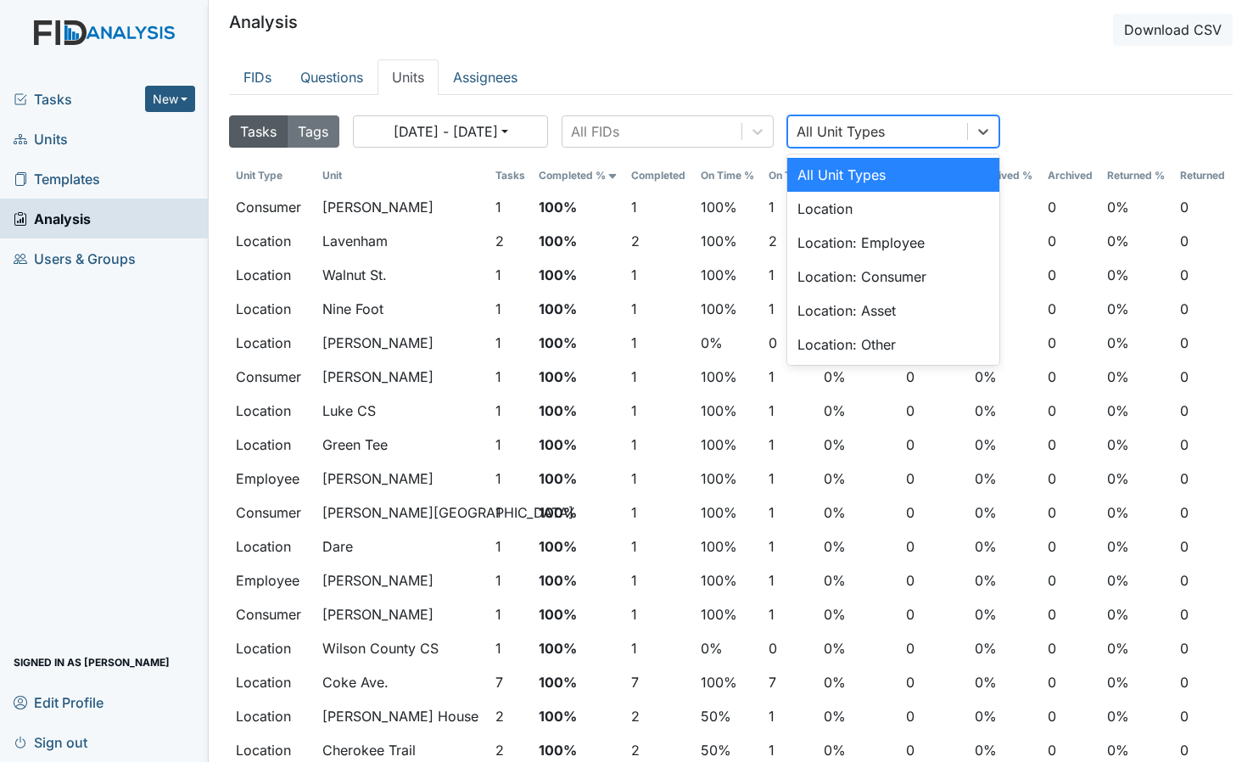
click at [836, 131] on div "All Unit Types" at bounding box center [840, 131] width 88 height 20
click at [859, 235] on div "Location: Employee" at bounding box center [893, 243] width 212 height 34
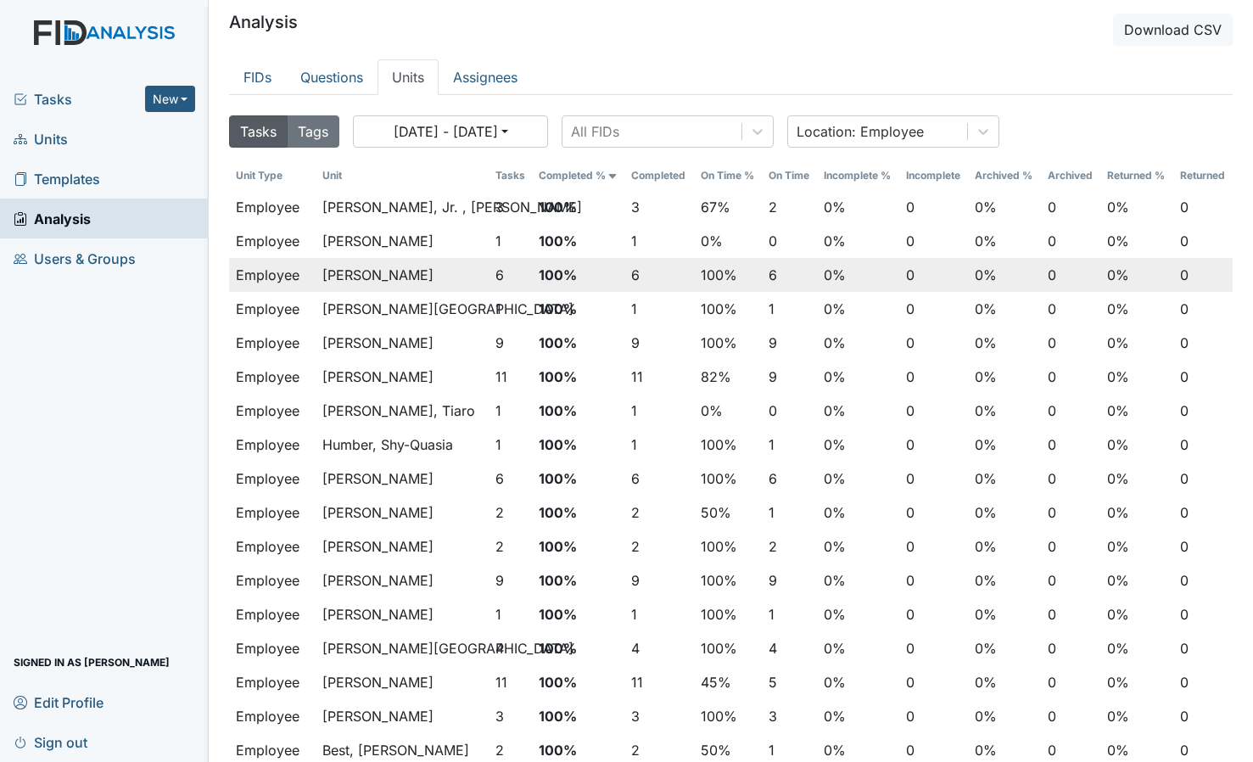
drag, startPoint x: 148, startPoint y: 310, endPoint x: 313, endPoint y: 276, distance: 168.0
click at [148, 310] on div "Tasks New Form Inspection Document Bundle Units Templates Analysis Users & Grou…" at bounding box center [104, 420] width 209 height 683
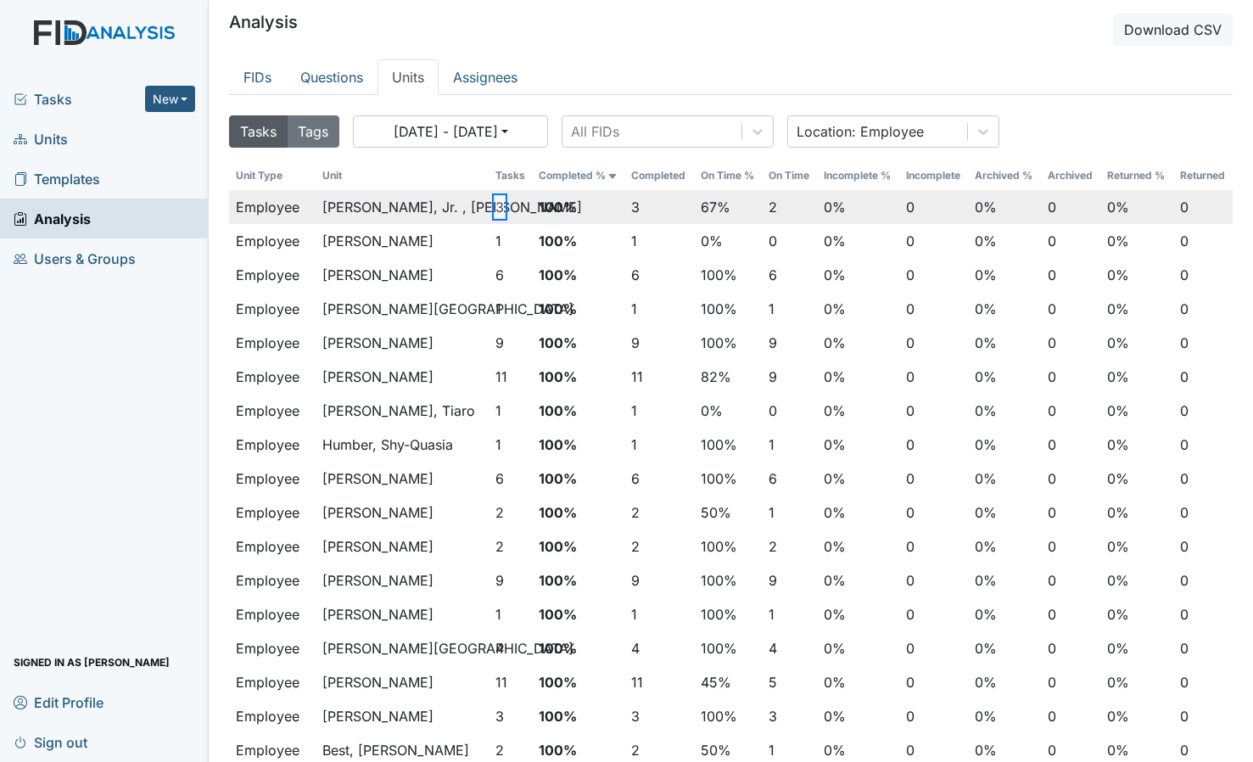
click at [500, 209] on button "3" at bounding box center [499, 207] width 8 height 20
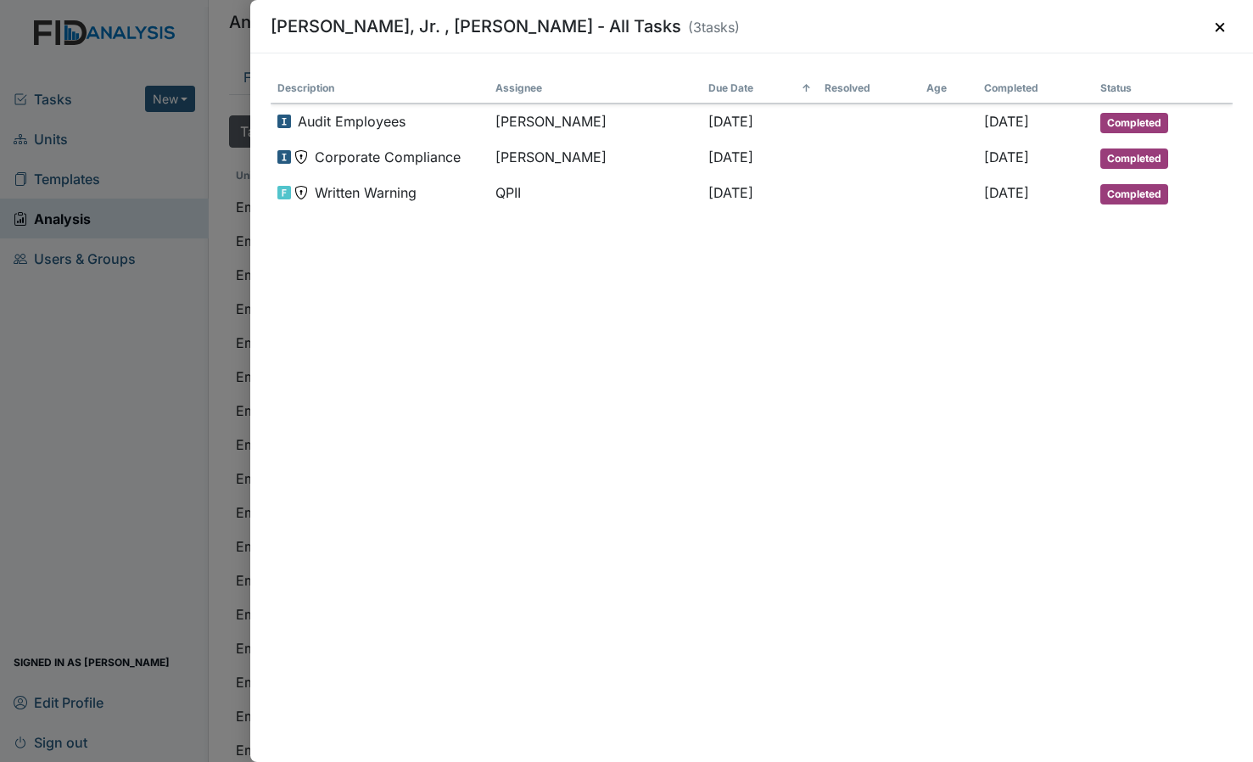
click at [138, 346] on div "[PERSON_NAME], Jr. , [PERSON_NAME] - All Tasks ( 3 tasks) × Description Assigne…" at bounding box center [626, 381] width 1253 height 762
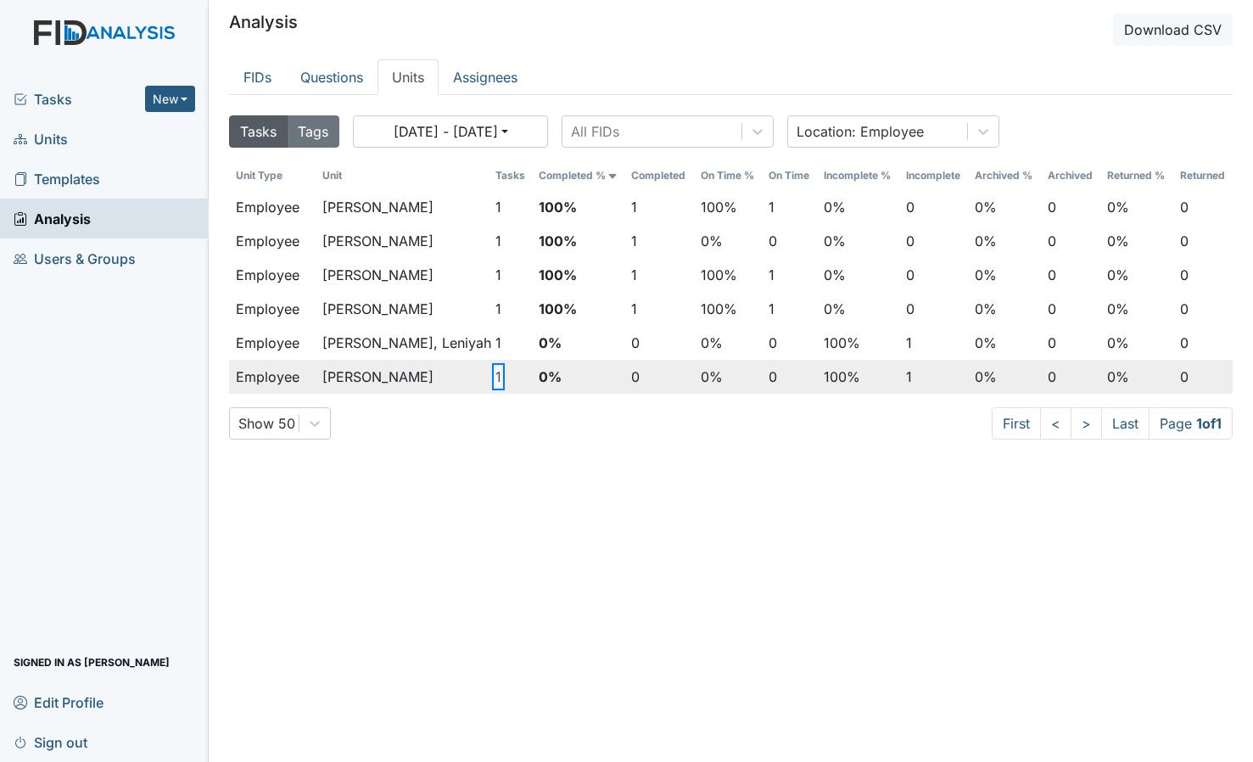
click at [497, 371] on button "1" at bounding box center [498, 376] width 6 height 20
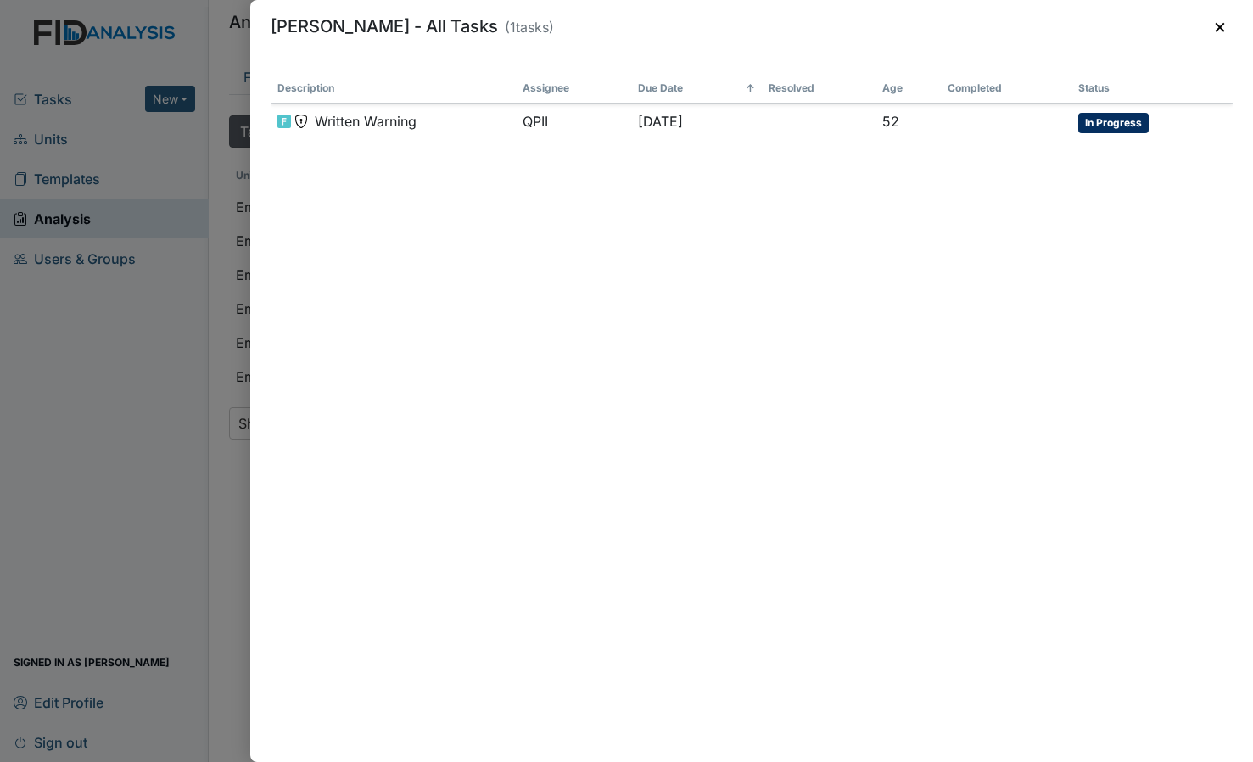
click at [175, 391] on div "[PERSON_NAME] - All Tasks ( 1 tasks) × Description Assignee Due Date ↑ Resolved…" at bounding box center [626, 381] width 1253 height 762
